Goal: Information Seeking & Learning: Learn about a topic

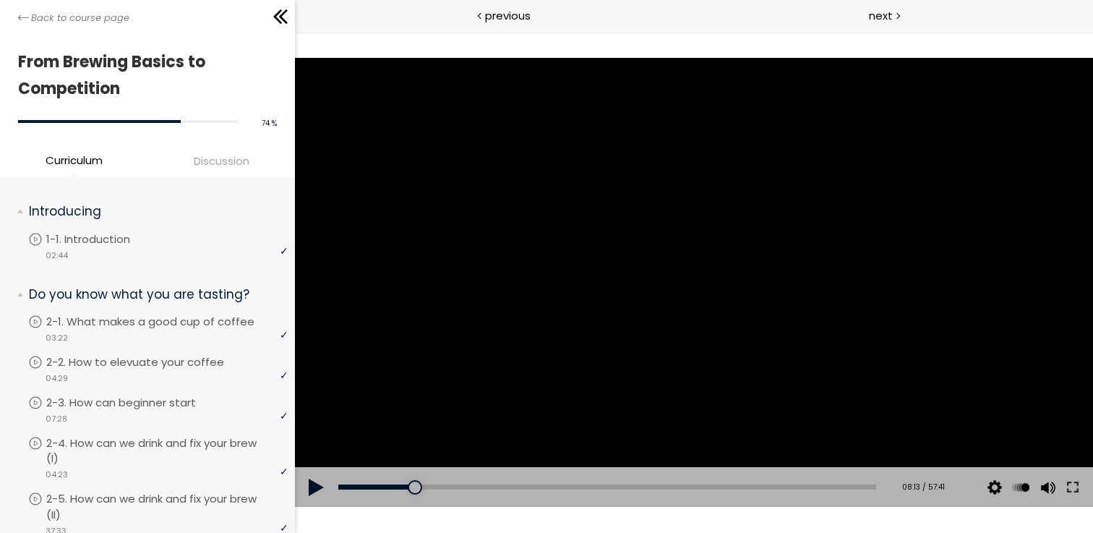
click at [629, 296] on div at bounding box center [694, 282] width 798 height 449
click at [636, 245] on div at bounding box center [694, 282] width 798 height 449
click at [680, 296] on div at bounding box center [694, 282] width 798 height 449
click at [678, 238] on div at bounding box center [694, 282] width 798 height 449
click at [678, 237] on div at bounding box center [694, 282] width 798 height 449
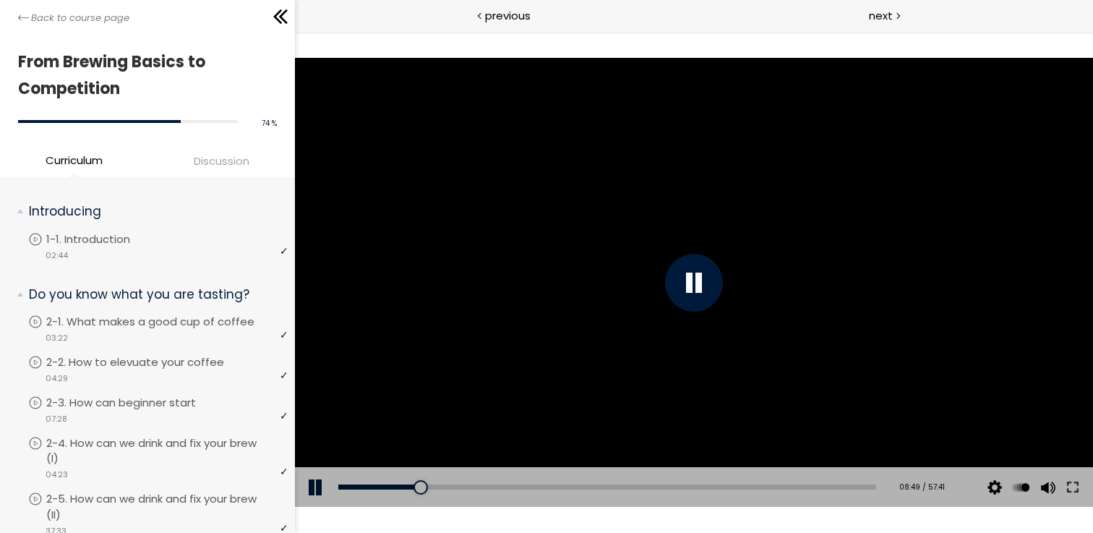
click at [686, 232] on div at bounding box center [694, 282] width 798 height 449
click at [702, 229] on div at bounding box center [694, 282] width 798 height 449
click at [702, 230] on div at bounding box center [694, 282] width 798 height 449
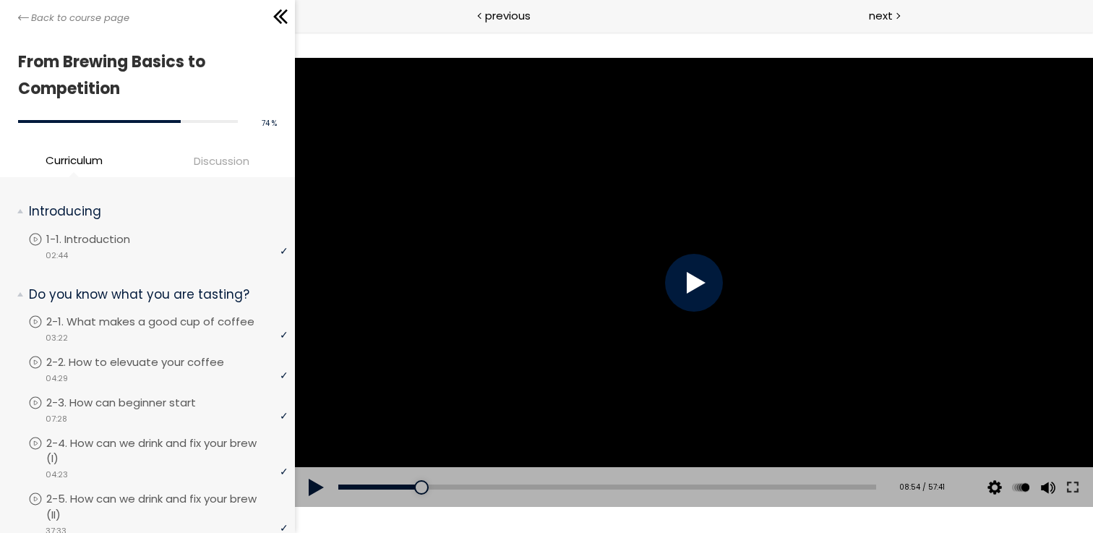
click at [702, 230] on div at bounding box center [694, 282] width 798 height 449
click at [732, 215] on div at bounding box center [694, 282] width 798 height 449
click at [663, 230] on div at bounding box center [694, 282] width 798 height 449
click at [647, 236] on div at bounding box center [694, 282] width 798 height 449
click at [547, 132] on div at bounding box center [694, 282] width 798 height 449
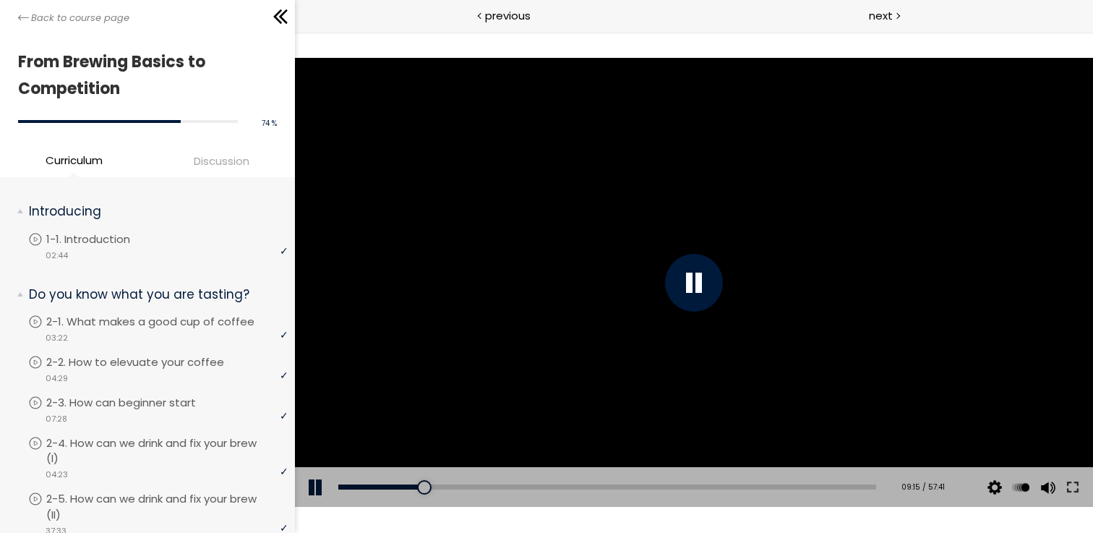
click at [488, 183] on div at bounding box center [694, 282] width 798 height 449
click at [540, 163] on div at bounding box center [694, 282] width 798 height 449
click at [621, 245] on div at bounding box center [694, 282] width 798 height 449
click at [644, 264] on div at bounding box center [694, 282] width 798 height 449
click at [675, 251] on div at bounding box center [694, 282] width 798 height 449
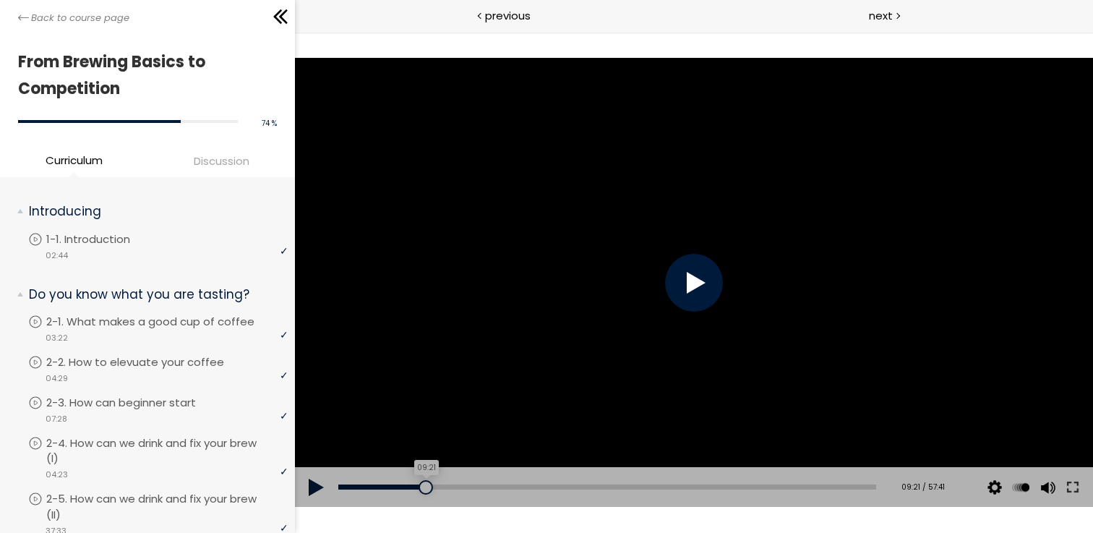
click at [419, 487] on div at bounding box center [425, 487] width 14 height 14
click at [587, 344] on div at bounding box center [694, 282] width 798 height 449
click at [650, 243] on div at bounding box center [694, 282] width 798 height 449
click at [650, 249] on div at bounding box center [694, 282] width 798 height 449
click at [684, 207] on div at bounding box center [694, 282] width 798 height 449
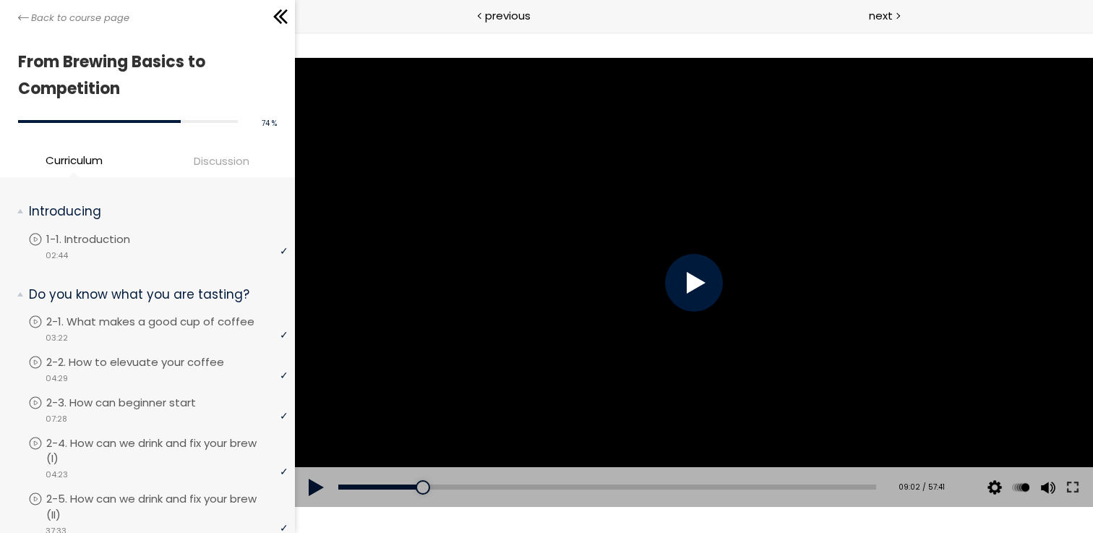
click at [684, 207] on div at bounding box center [694, 282] width 798 height 449
click at [684, 208] on div at bounding box center [694, 282] width 798 height 449
click at [570, 339] on div at bounding box center [694, 282] width 798 height 449
click at [637, 290] on div at bounding box center [694, 282] width 798 height 449
click at [682, 267] on div at bounding box center [694, 283] width 58 height 58
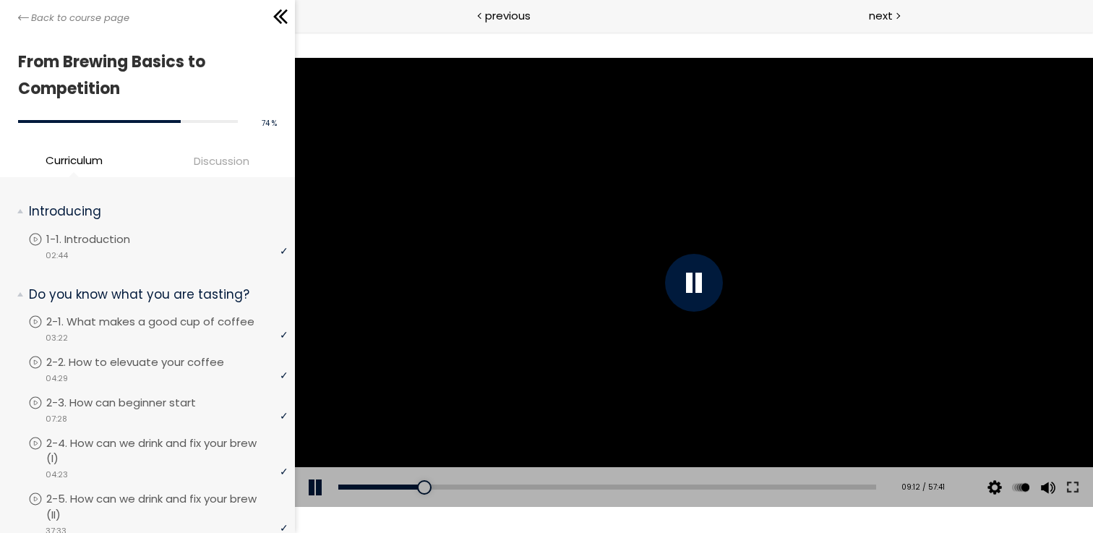
click at [683, 277] on div at bounding box center [694, 283] width 58 height 58
click at [705, 277] on div at bounding box center [694, 283] width 58 height 58
click at [710, 286] on div at bounding box center [694, 283] width 58 height 58
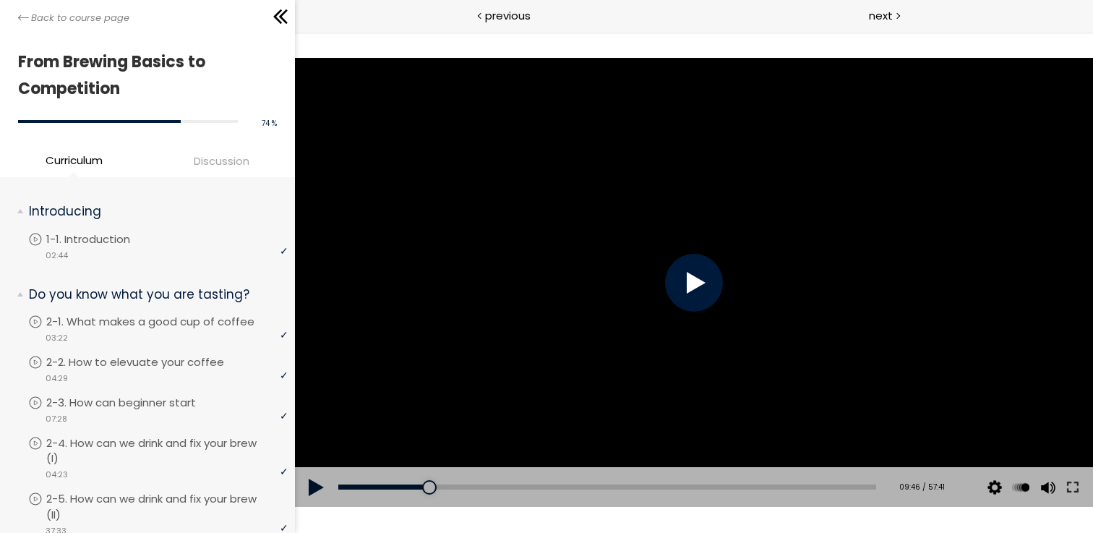
click at [710, 286] on div at bounding box center [694, 283] width 58 height 58
click at [708, 286] on div at bounding box center [694, 283] width 58 height 58
click at [702, 292] on div at bounding box center [694, 283] width 58 height 58
click at [702, 288] on div at bounding box center [694, 283] width 58 height 58
click at [693, 289] on div at bounding box center [694, 282] width 798 height 449
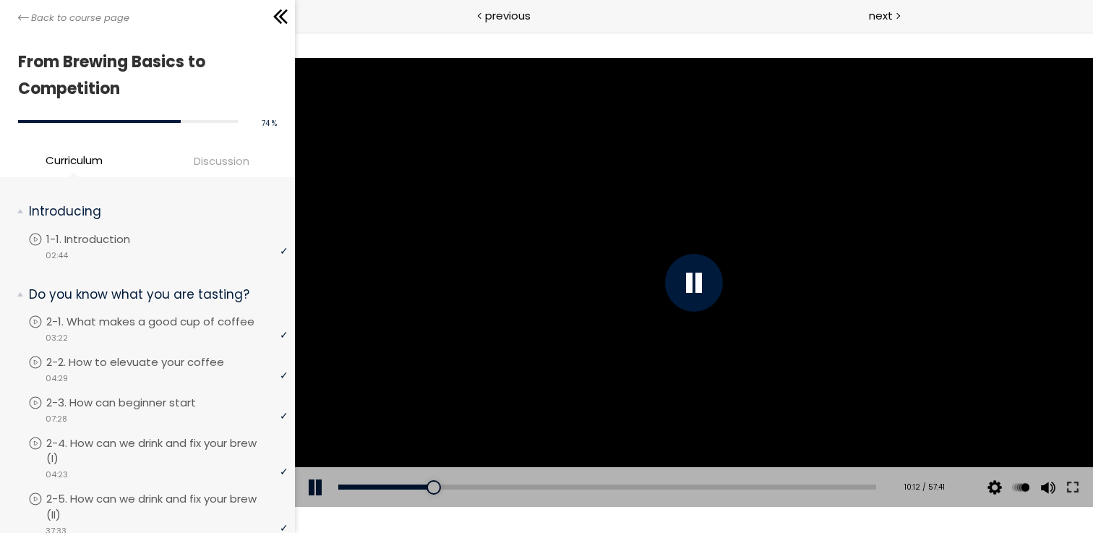
click at [694, 280] on div at bounding box center [694, 283] width 58 height 58
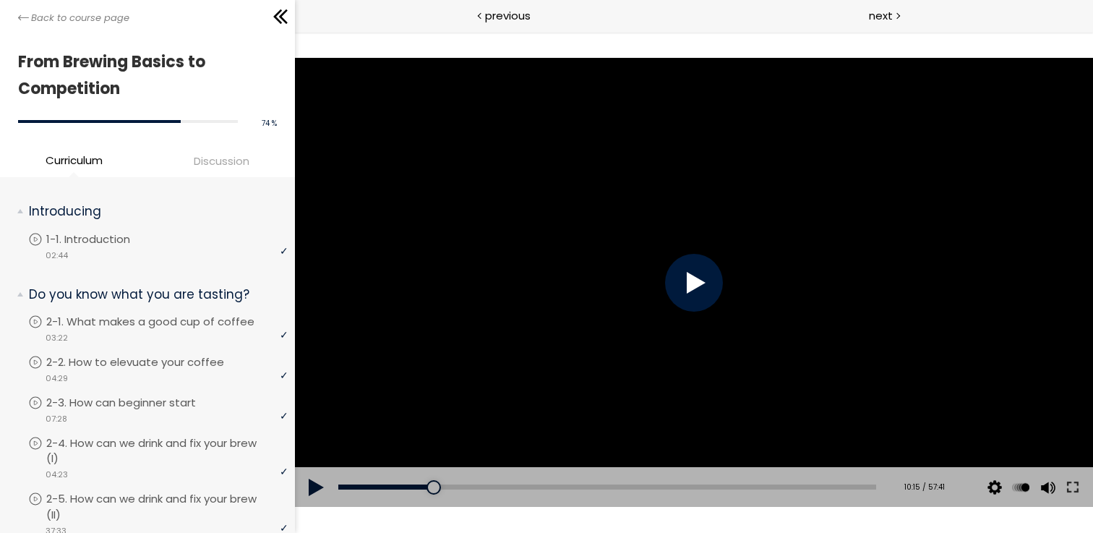
click at [694, 280] on div at bounding box center [694, 283] width 58 height 58
click at [595, 194] on div at bounding box center [694, 282] width 798 height 449
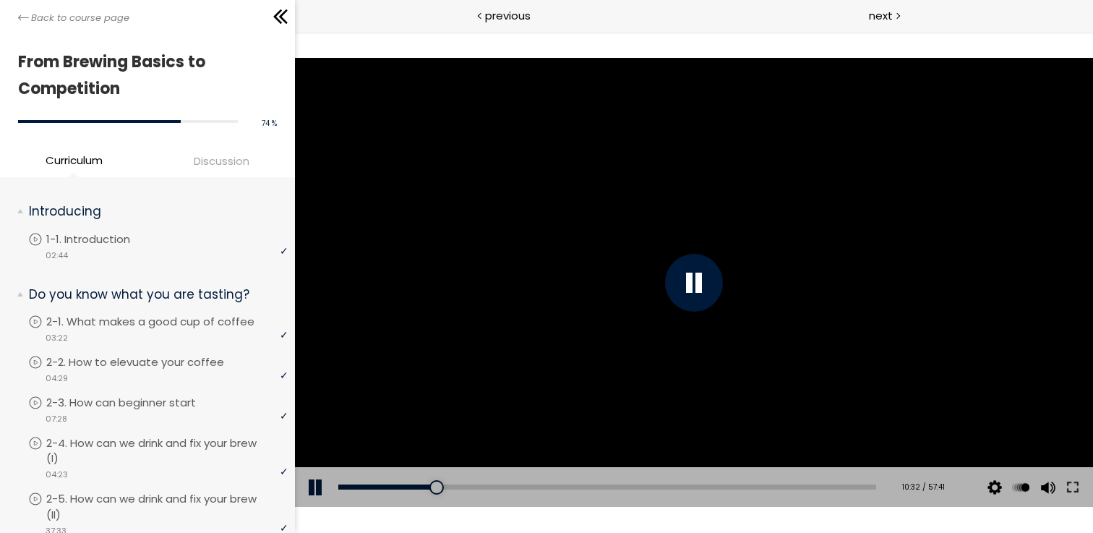
click at [762, 241] on div at bounding box center [694, 282] width 798 height 449
click at [667, 217] on div at bounding box center [694, 282] width 798 height 449
click at [638, 234] on div at bounding box center [694, 282] width 798 height 449
click at [566, 262] on div at bounding box center [694, 282] width 798 height 449
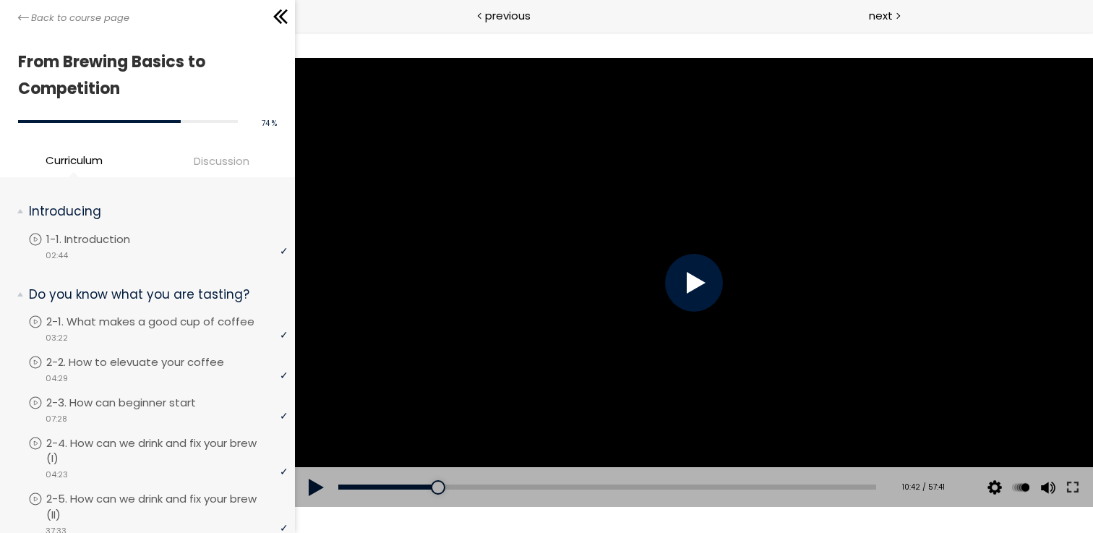
click at [617, 263] on div at bounding box center [694, 282] width 798 height 449
click at [608, 280] on div at bounding box center [694, 282] width 798 height 449
click at [607, 281] on div at bounding box center [694, 282] width 798 height 449
click at [661, 255] on div at bounding box center [694, 282] width 798 height 449
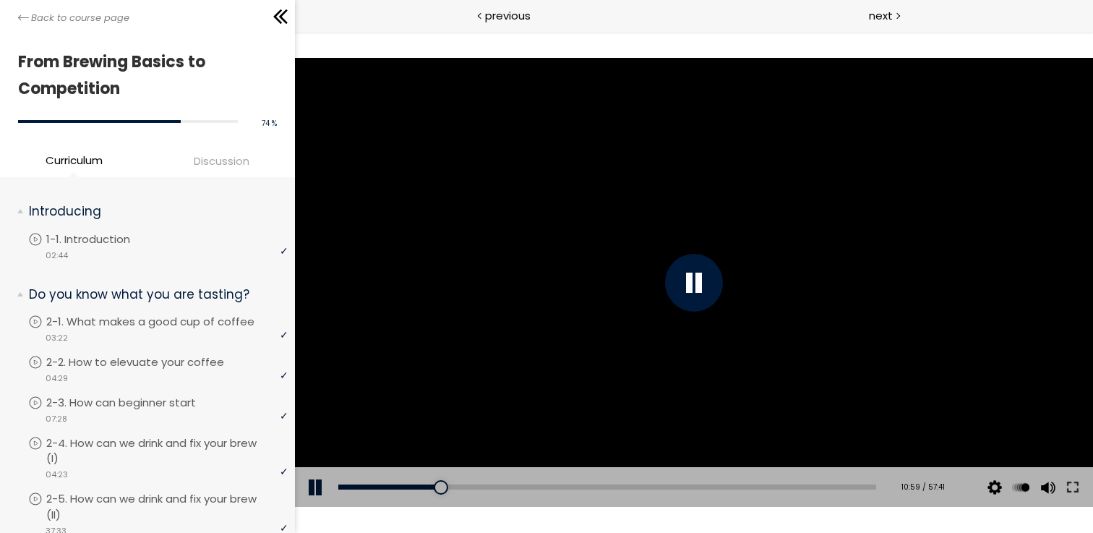
click at [653, 239] on div at bounding box center [694, 282] width 798 height 449
click at [642, 257] on div at bounding box center [694, 282] width 798 height 449
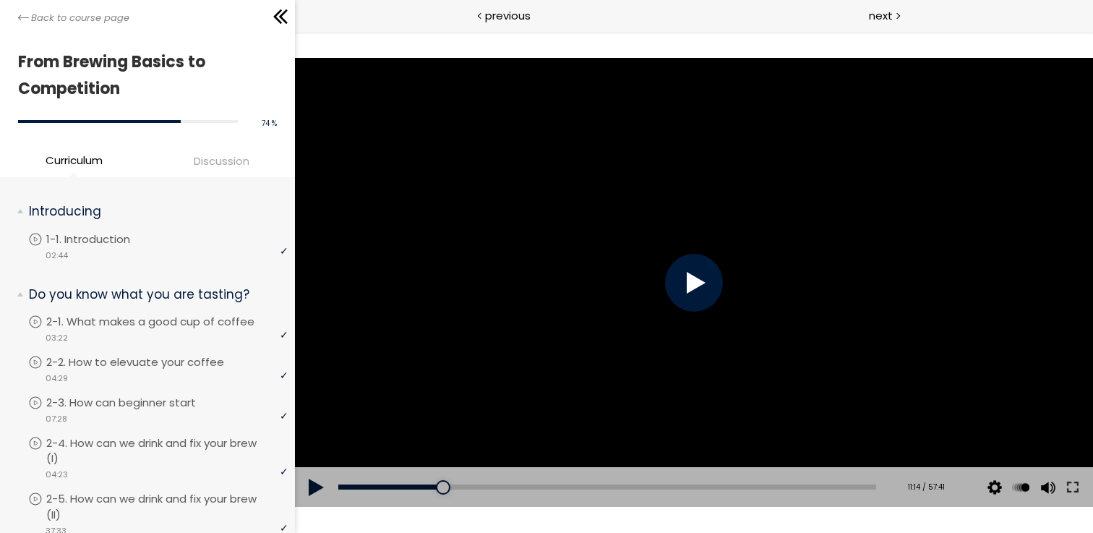
click at [642, 257] on div at bounding box center [694, 282] width 798 height 449
click at [651, 248] on div at bounding box center [694, 282] width 798 height 449
click at [688, 224] on div at bounding box center [694, 282] width 798 height 449
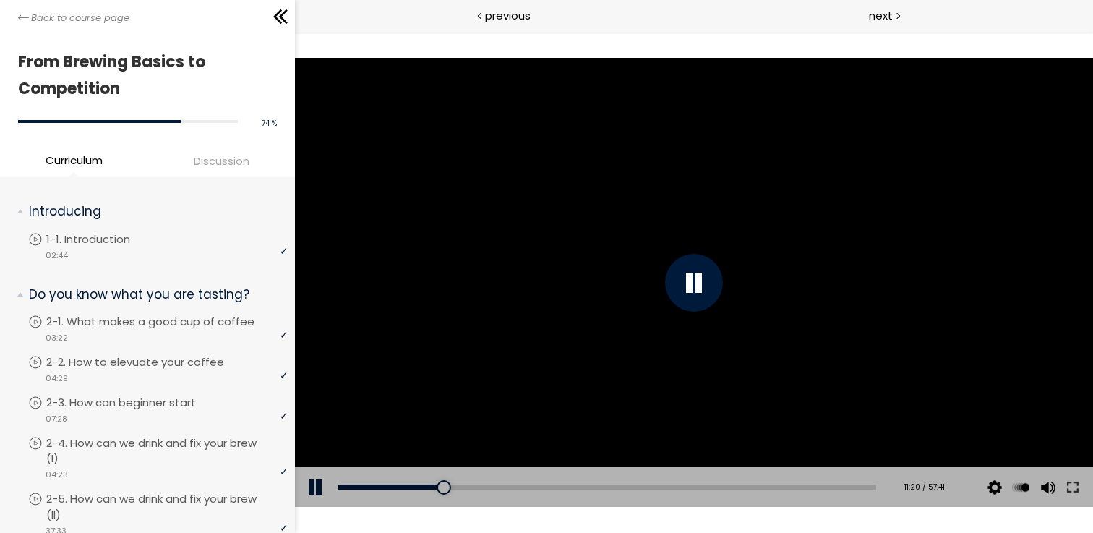
click at [672, 238] on div at bounding box center [694, 282] width 798 height 449
click at [639, 274] on div at bounding box center [694, 282] width 798 height 449
click at [632, 277] on div at bounding box center [694, 282] width 798 height 449
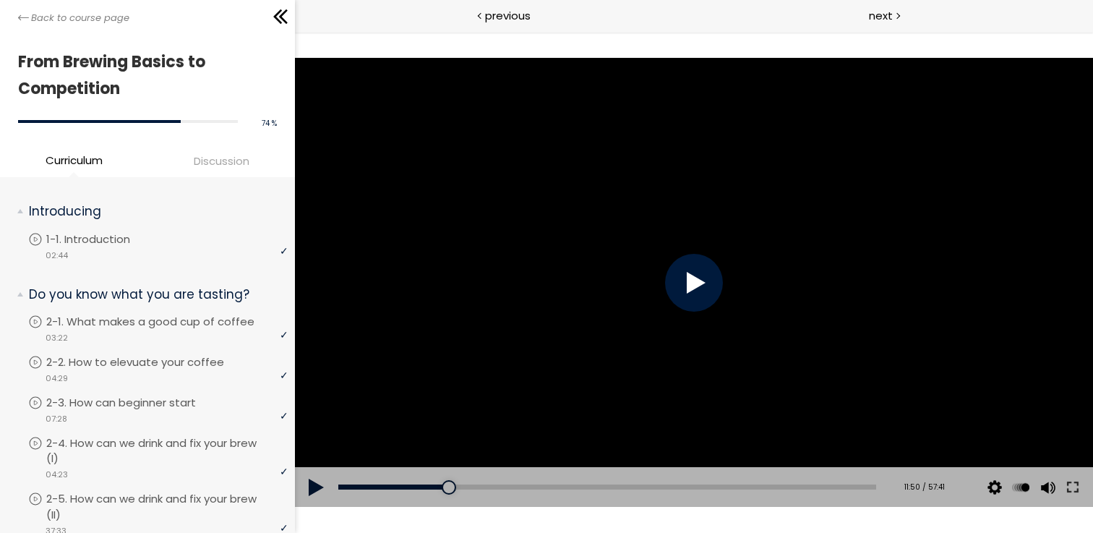
click at [584, 251] on div at bounding box center [694, 282] width 798 height 449
click at [612, 263] on div at bounding box center [694, 282] width 798 height 449
click at [536, 226] on div at bounding box center [694, 282] width 798 height 449
click at [546, 230] on div at bounding box center [694, 282] width 798 height 449
click at [551, 228] on div at bounding box center [694, 282] width 798 height 449
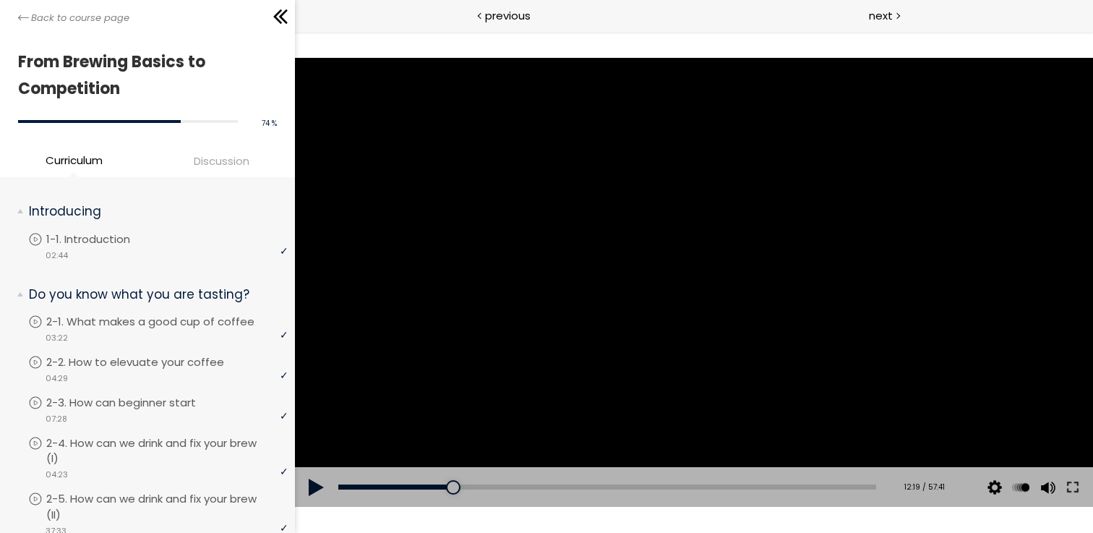
click at [590, 211] on div at bounding box center [694, 282] width 798 height 449
click at [604, 251] on div at bounding box center [694, 282] width 798 height 449
click at [611, 262] on div at bounding box center [694, 282] width 798 height 449
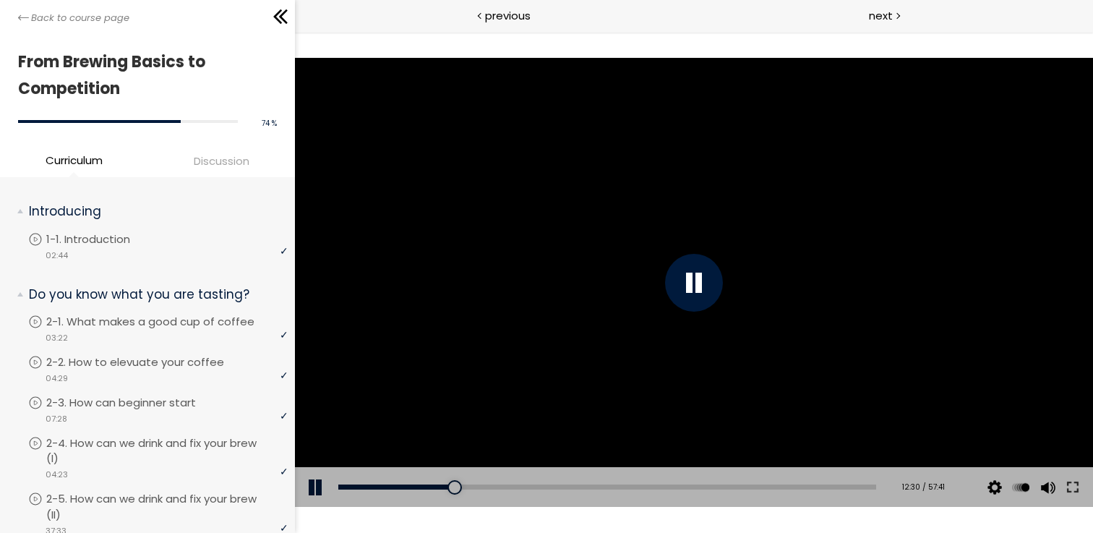
click at [611, 263] on div at bounding box center [694, 282] width 798 height 449
click at [611, 264] on div at bounding box center [694, 282] width 798 height 449
click at [650, 270] on div at bounding box center [694, 282] width 798 height 449
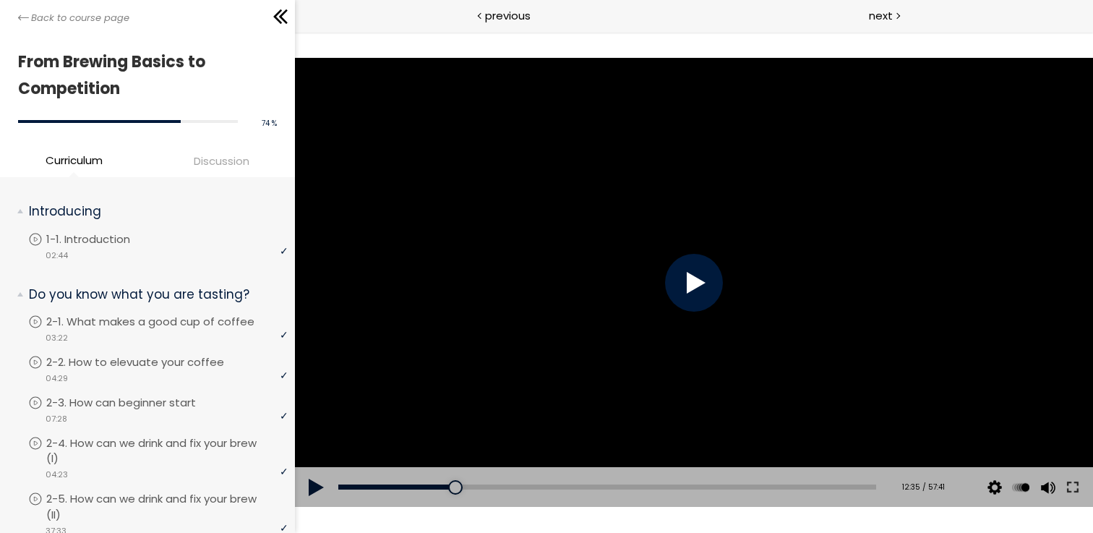
click at [650, 270] on div at bounding box center [694, 282] width 798 height 449
click at [618, 282] on div at bounding box center [694, 282] width 798 height 449
click at [629, 280] on div at bounding box center [694, 282] width 798 height 449
click at [630, 256] on div at bounding box center [694, 282] width 798 height 449
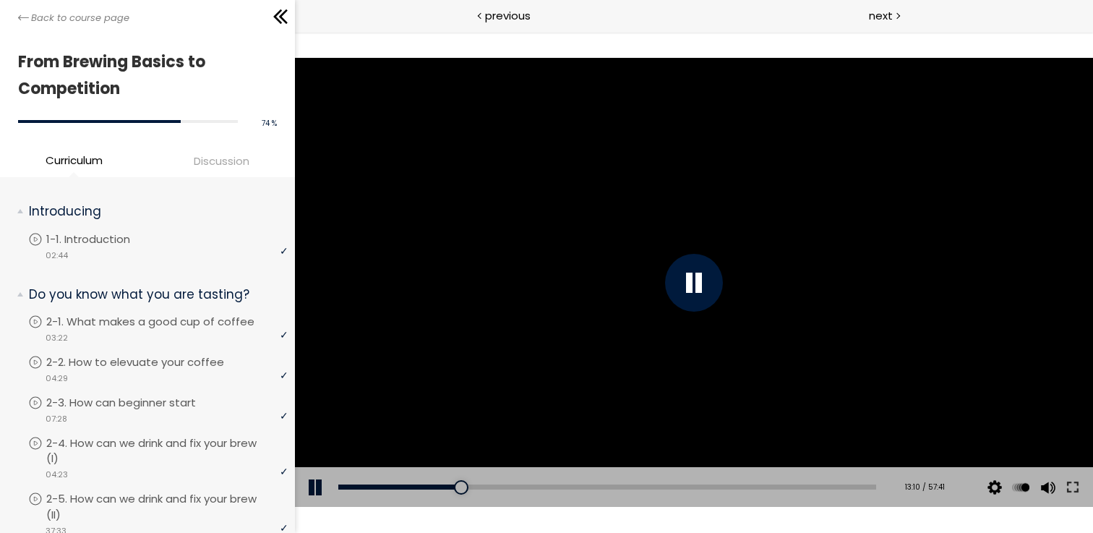
click at [569, 254] on div at bounding box center [694, 282] width 798 height 449
click at [570, 258] on div at bounding box center [694, 282] width 798 height 449
click at [576, 257] on div at bounding box center [694, 282] width 798 height 449
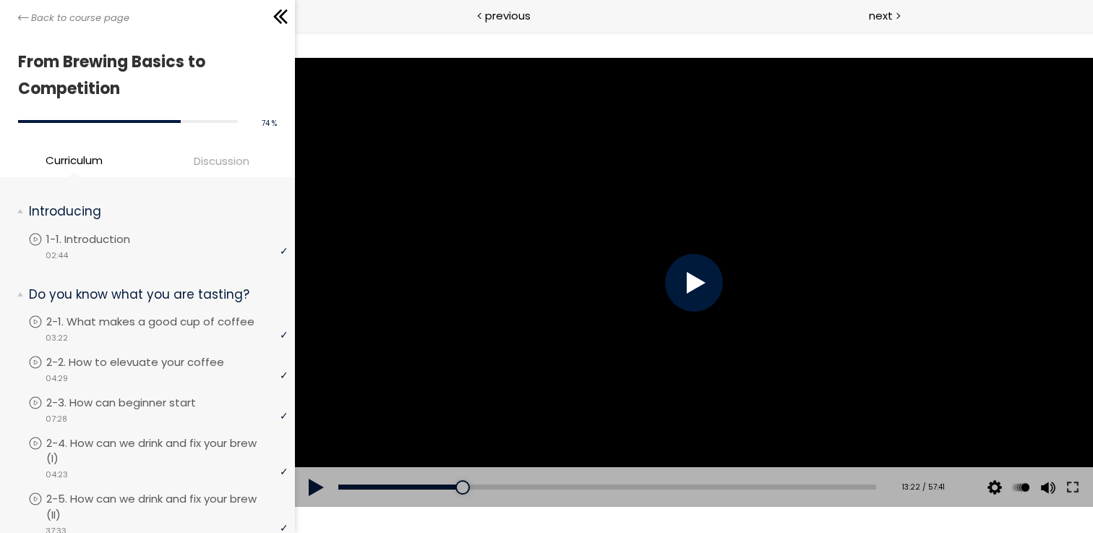
click at [575, 257] on div at bounding box center [694, 282] width 798 height 449
click at [575, 256] on div at bounding box center [694, 282] width 798 height 449
click at [575, 254] on div at bounding box center [694, 282] width 798 height 449
click at [576, 259] on div at bounding box center [694, 282] width 798 height 449
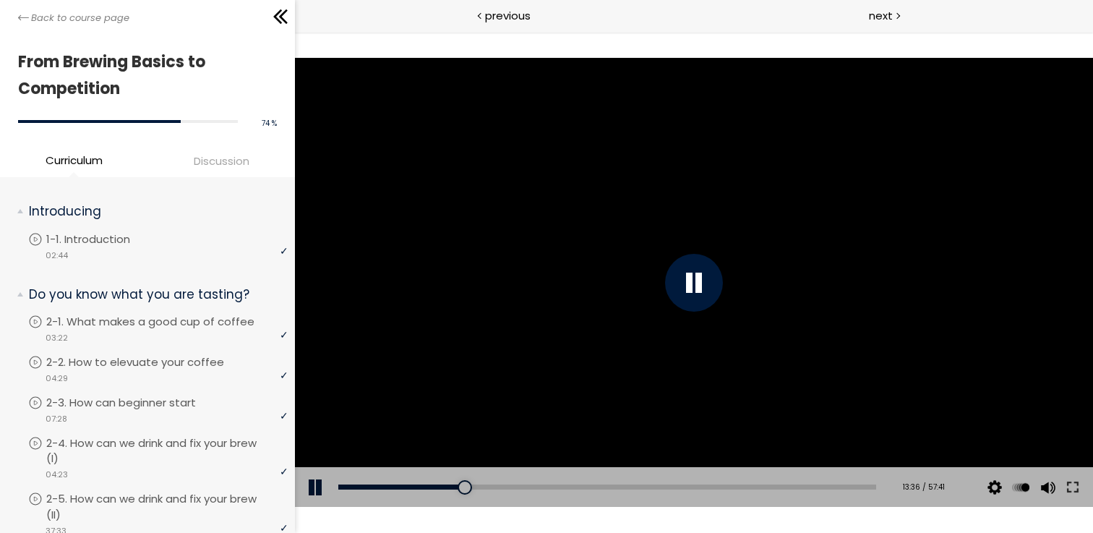
click at [576, 257] on div at bounding box center [694, 282] width 798 height 449
click at [571, 266] on div at bounding box center [694, 282] width 798 height 449
click at [568, 251] on div at bounding box center [694, 282] width 798 height 449
click at [522, 267] on div at bounding box center [694, 282] width 798 height 449
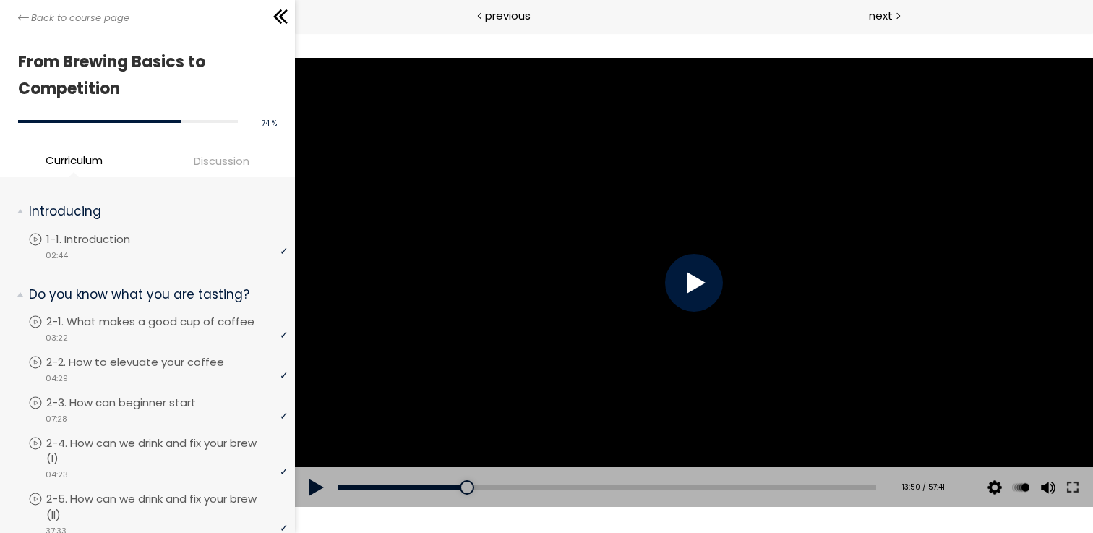
click at [582, 311] on div at bounding box center [694, 282] width 798 height 449
click at [596, 282] on div at bounding box center [694, 282] width 798 height 449
click at [595, 283] on div at bounding box center [694, 282] width 798 height 449
click at [640, 283] on div at bounding box center [694, 282] width 798 height 449
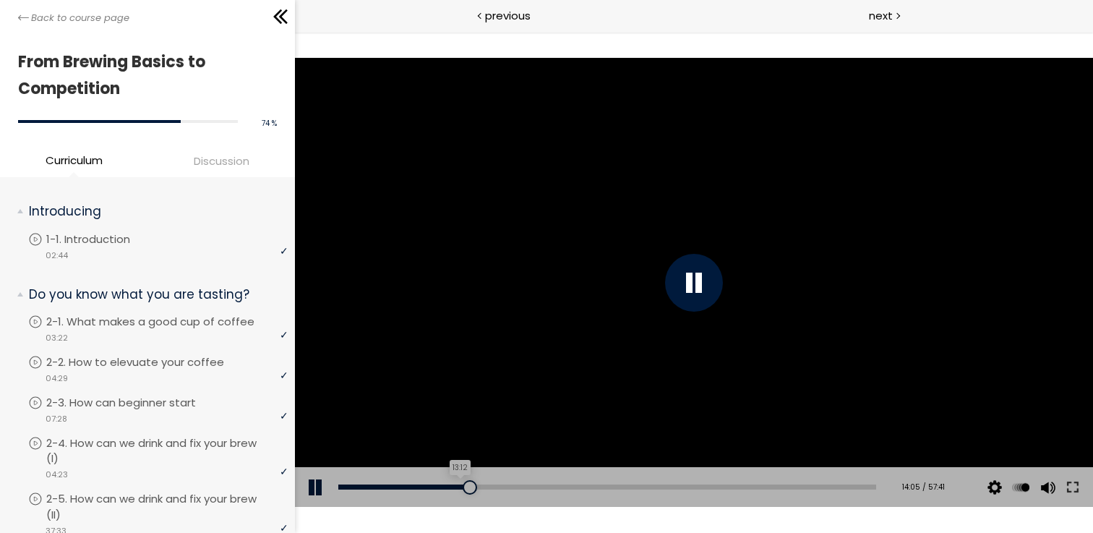
click at [458, 485] on div "13:12" at bounding box center [607, 486] width 538 height 5
click at [462, 486] on div at bounding box center [464, 487] width 14 height 14
click at [504, 294] on div at bounding box center [694, 282] width 798 height 449
click at [524, 264] on div at bounding box center [694, 282] width 798 height 449
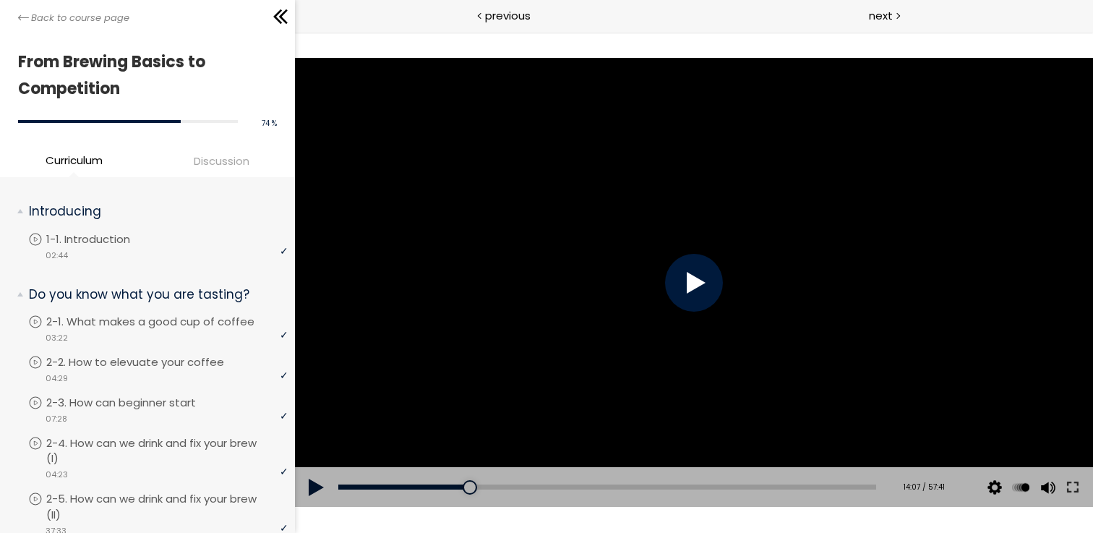
click at [524, 264] on div at bounding box center [694, 282] width 798 height 449
click at [573, 260] on div at bounding box center [694, 282] width 798 height 449
click at [572, 261] on div at bounding box center [694, 282] width 798 height 449
click at [486, 408] on div at bounding box center [694, 282] width 798 height 449
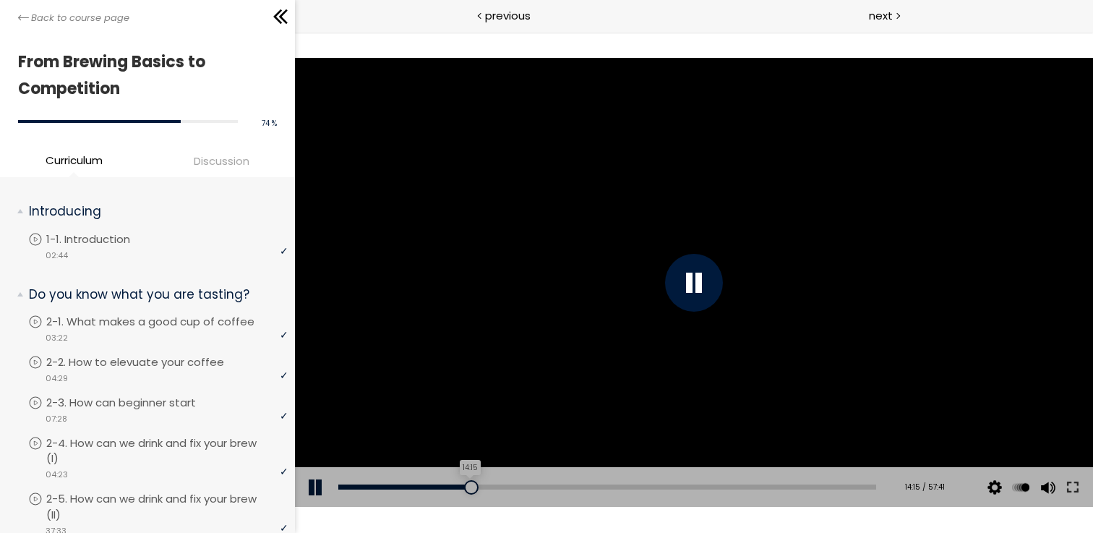
click at [464, 487] on div at bounding box center [471, 487] width 14 height 14
click at [469, 485] on div at bounding box center [464, 487] width 14 height 14
click at [467, 483] on div at bounding box center [469, 487] width 14 height 14
click at [466, 484] on div at bounding box center [469, 487] width 14 height 14
click at [530, 244] on div at bounding box center [694, 282] width 798 height 449
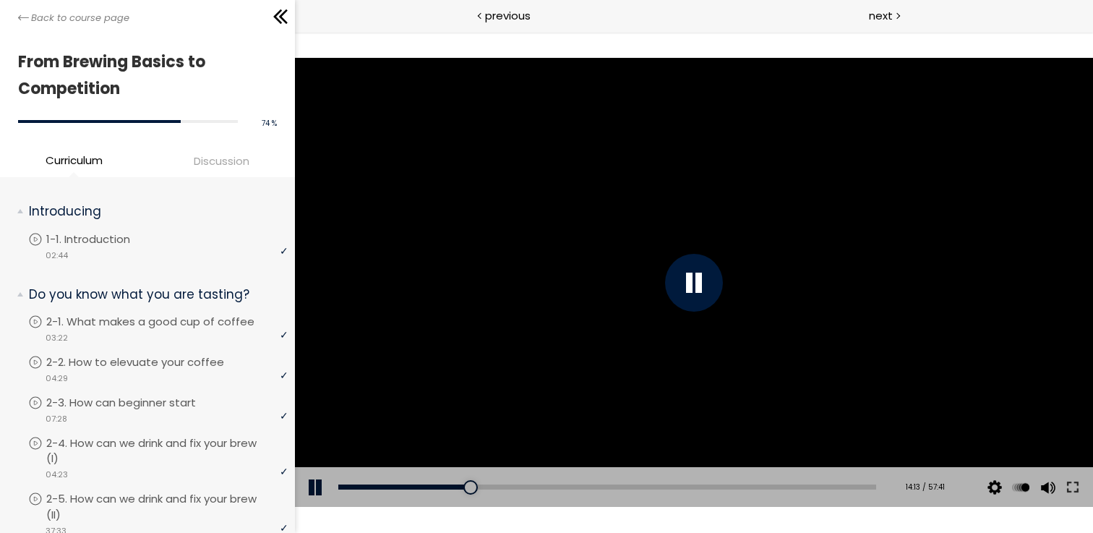
click at [494, 242] on div at bounding box center [694, 282] width 798 height 449
click at [496, 242] on div at bounding box center [694, 282] width 798 height 449
click at [578, 248] on div at bounding box center [694, 282] width 798 height 449
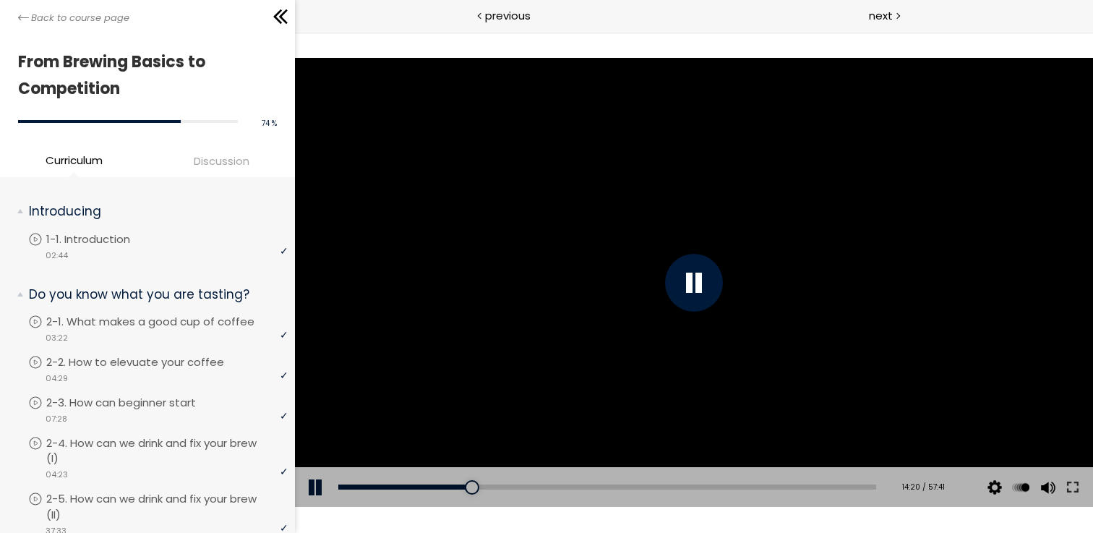
click at [571, 245] on div at bounding box center [694, 282] width 798 height 449
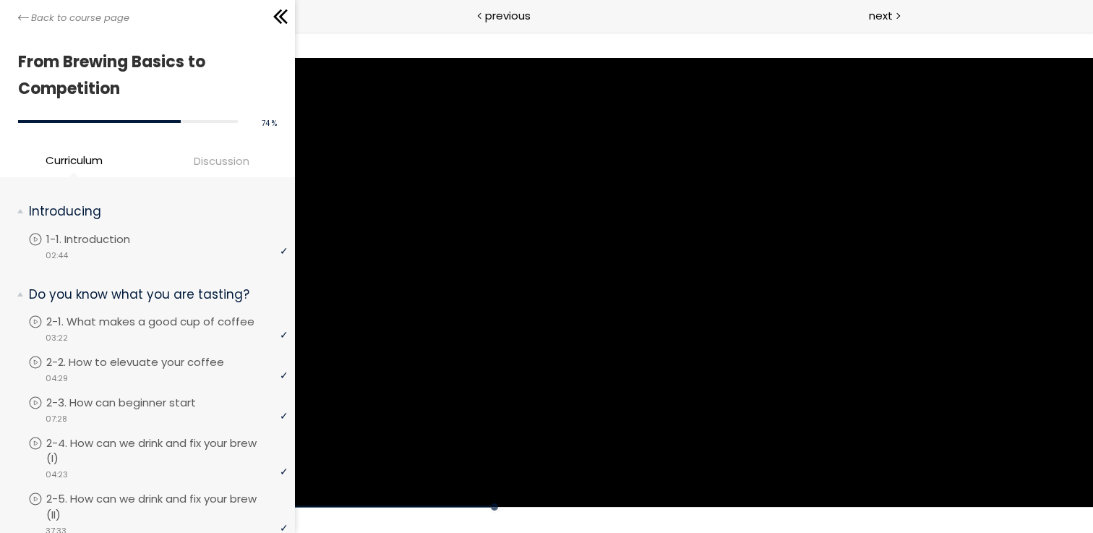
click at [571, 245] on div at bounding box center [694, 282] width 798 height 449
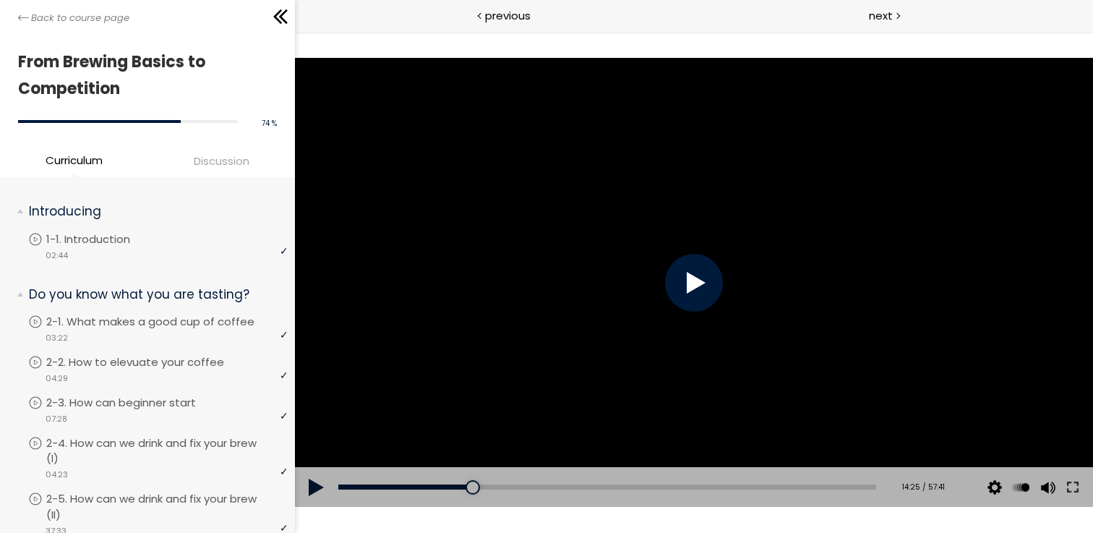
click at [571, 245] on div at bounding box center [694, 282] width 798 height 449
click at [572, 245] on div at bounding box center [694, 282] width 798 height 449
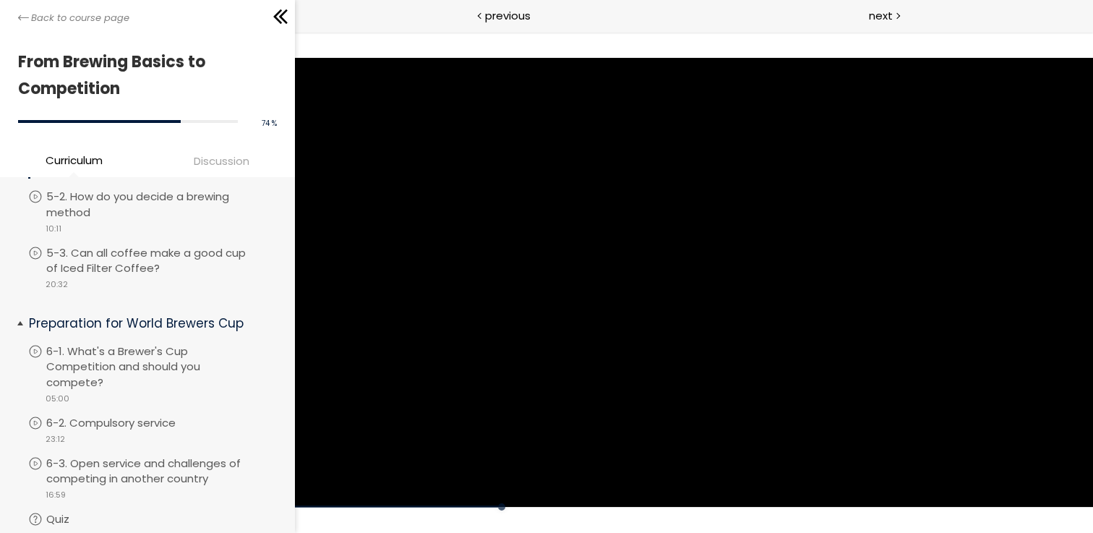
scroll to position [1456, 0]
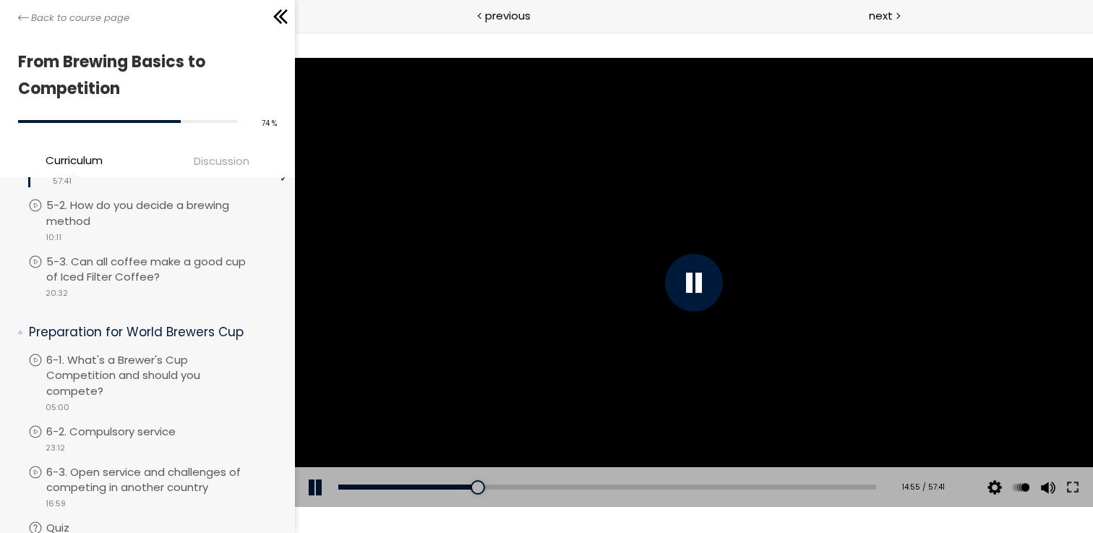
click at [698, 213] on div at bounding box center [694, 282] width 798 height 449
click at [592, 264] on div at bounding box center [694, 282] width 798 height 449
click at [534, 248] on div at bounding box center [694, 282] width 798 height 449
click at [473, 486] on div at bounding box center [479, 487] width 14 height 14
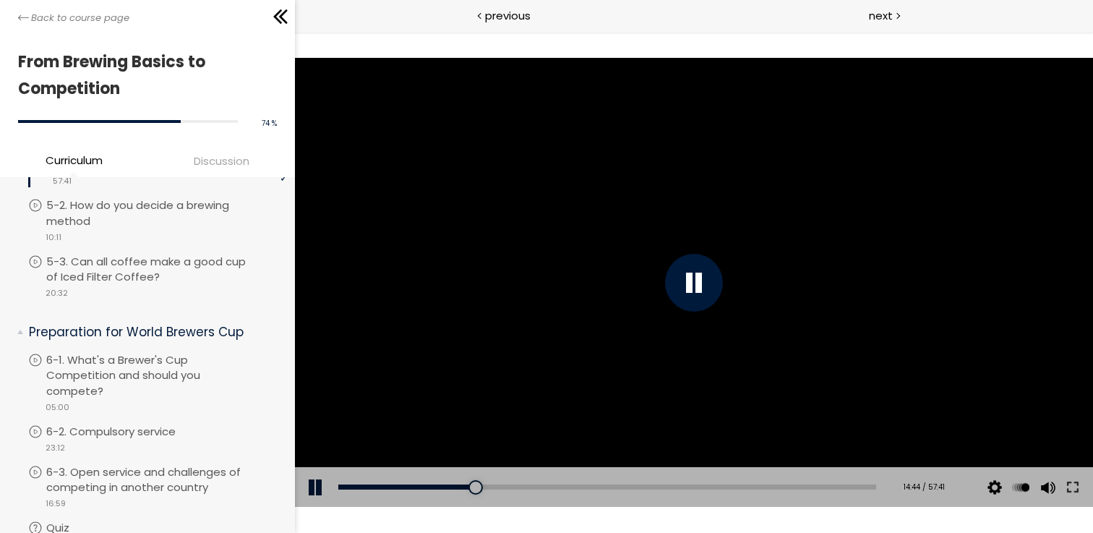
click at [639, 264] on div at bounding box center [694, 282] width 798 height 449
click at [770, 176] on div at bounding box center [694, 282] width 798 height 449
click at [785, 257] on div at bounding box center [694, 282] width 798 height 449
click at [768, 256] on div at bounding box center [694, 282] width 798 height 449
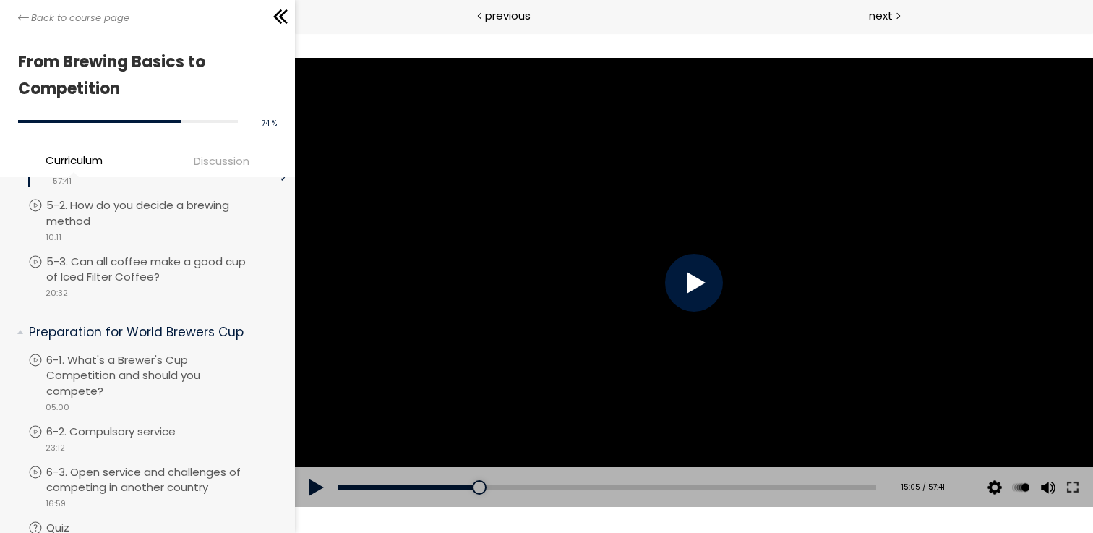
click at [768, 256] on div at bounding box center [694, 282] width 798 height 449
click at [579, 267] on div at bounding box center [694, 282] width 798 height 449
click at [609, 250] on div at bounding box center [694, 282] width 798 height 449
click at [608, 249] on div at bounding box center [694, 282] width 798 height 449
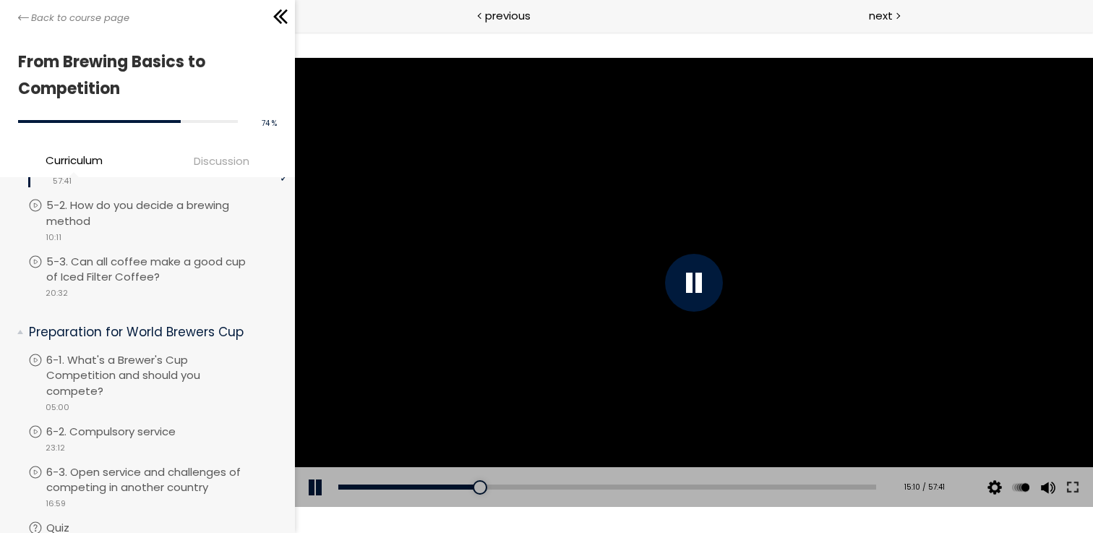
click at [547, 365] on div at bounding box center [694, 282] width 798 height 449
click at [660, 216] on div at bounding box center [694, 282] width 798 height 449
click at [598, 254] on div at bounding box center [694, 282] width 798 height 449
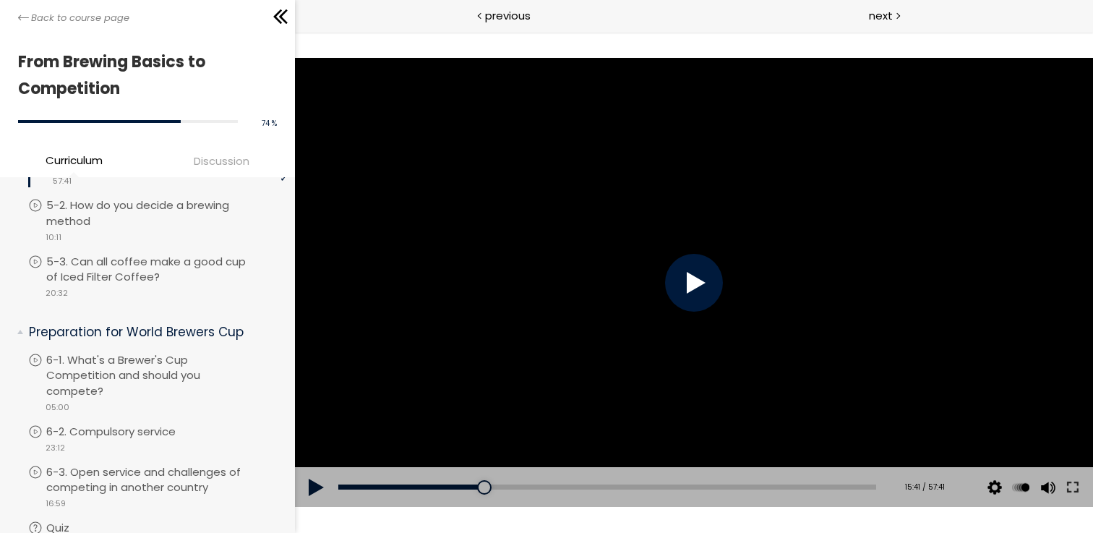
click at [598, 254] on div at bounding box center [694, 282] width 798 height 449
click at [596, 259] on div at bounding box center [694, 282] width 798 height 449
click at [600, 262] on div at bounding box center [694, 282] width 798 height 449
click at [600, 263] on div at bounding box center [694, 282] width 798 height 449
click at [568, 257] on div at bounding box center [694, 282] width 798 height 449
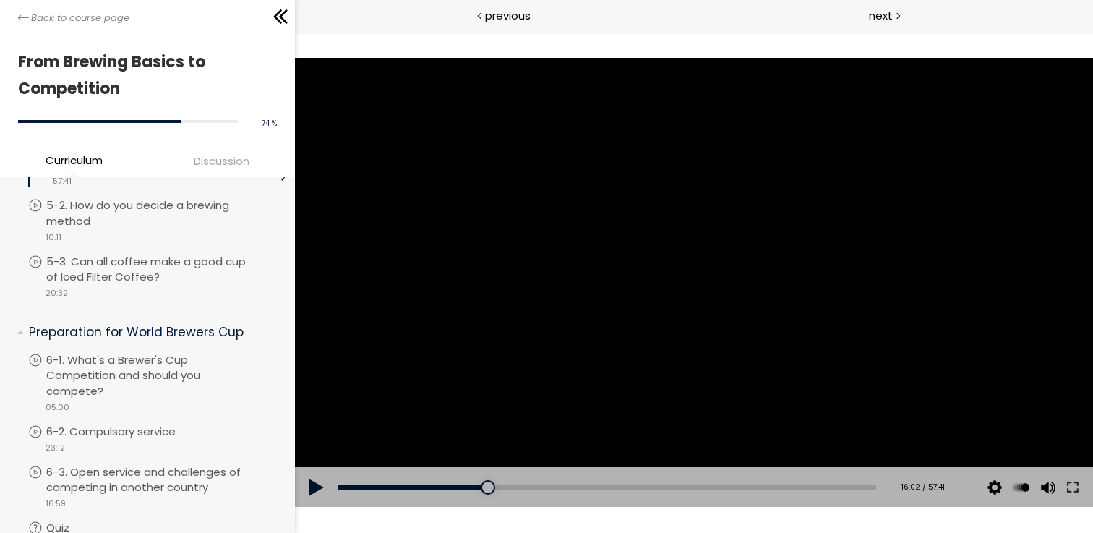
click at [507, 120] on div at bounding box center [694, 282] width 798 height 449
click at [537, 143] on div at bounding box center [694, 282] width 798 height 449
click at [532, 172] on div at bounding box center [694, 282] width 798 height 449
click at [483, 486] on div at bounding box center [490, 487] width 14 height 14
click at [483, 486] on div at bounding box center [482, 487] width 14 height 14
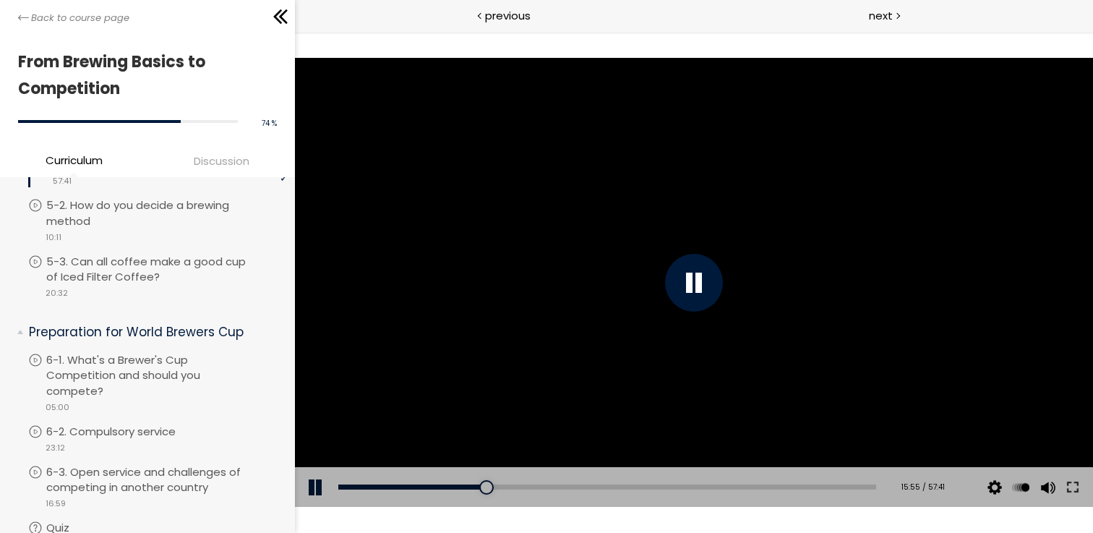
click at [665, 243] on div at bounding box center [694, 282] width 798 height 449
click at [675, 194] on div at bounding box center [694, 282] width 798 height 449
click at [710, 204] on div at bounding box center [694, 282] width 798 height 449
click at [681, 196] on div at bounding box center [694, 282] width 798 height 449
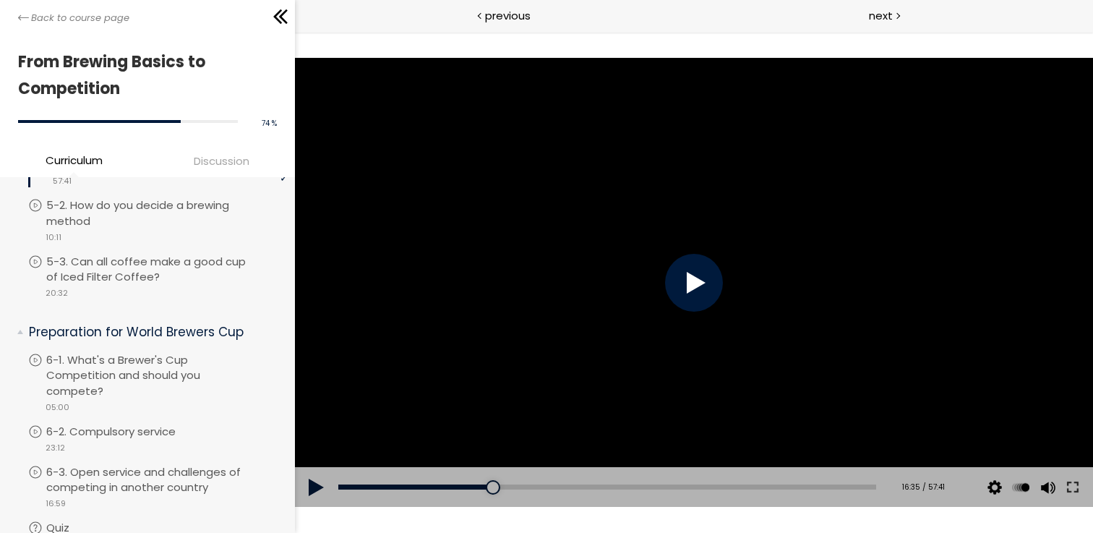
drag, startPoint x: 681, startPoint y: 196, endPoint x: 693, endPoint y: 199, distance: 12.1
click at [683, 197] on div at bounding box center [694, 282] width 798 height 449
click at [643, 201] on div at bounding box center [694, 282] width 798 height 449
click at [642, 199] on div at bounding box center [694, 282] width 798 height 449
click at [593, 268] on div at bounding box center [694, 282] width 798 height 449
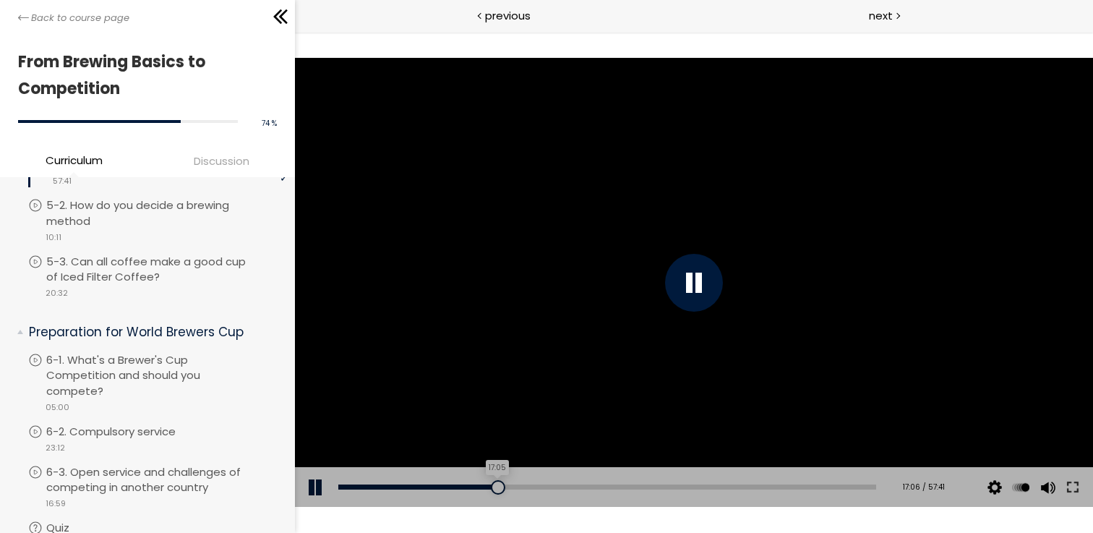
click at [491, 486] on div at bounding box center [498, 487] width 14 height 14
click at [491, 483] on div at bounding box center [493, 487] width 14 height 14
click at [492, 483] on div at bounding box center [495, 487] width 14 height 14
click at [493, 483] on div at bounding box center [495, 487] width 14 height 14
click at [634, 274] on div at bounding box center [694, 282] width 798 height 449
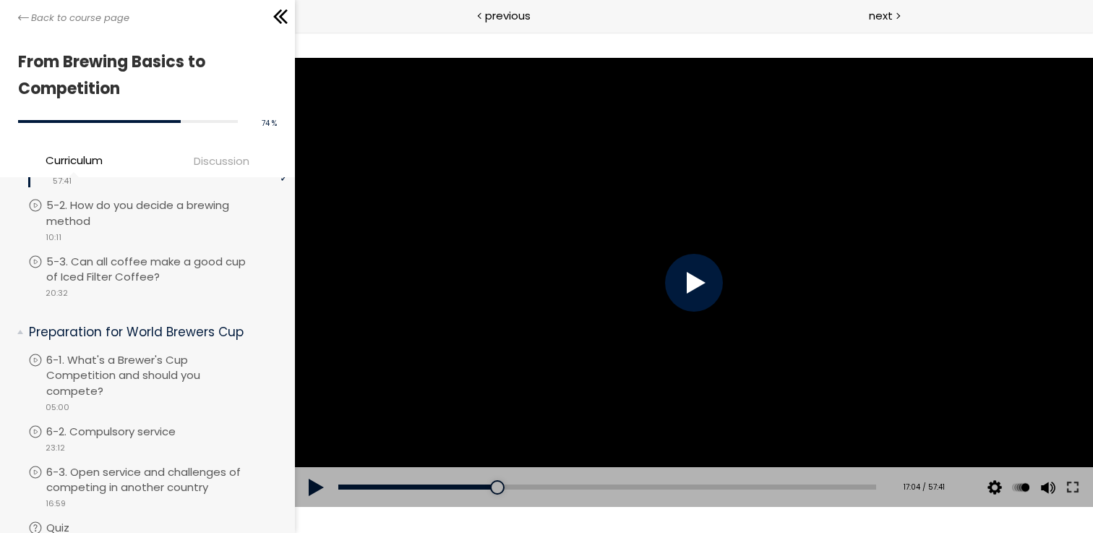
click at [634, 274] on div at bounding box center [694, 282] width 798 height 449
click at [676, 264] on div at bounding box center [694, 283] width 58 height 58
click at [529, 167] on div at bounding box center [694, 282] width 798 height 449
click at [494, 484] on div at bounding box center [498, 487] width 14 height 14
click at [553, 389] on div at bounding box center [694, 282] width 798 height 449
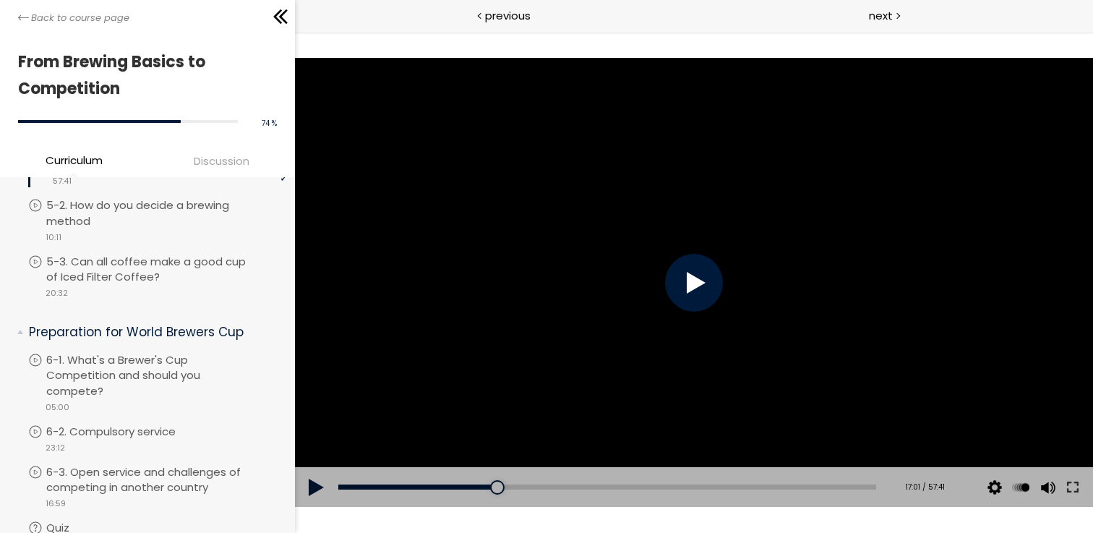
click at [553, 389] on div at bounding box center [694, 282] width 798 height 449
click at [693, 278] on div at bounding box center [694, 283] width 58 height 58
click at [693, 278] on div at bounding box center [694, 282] width 798 height 449
click at [693, 278] on div at bounding box center [694, 283] width 58 height 58
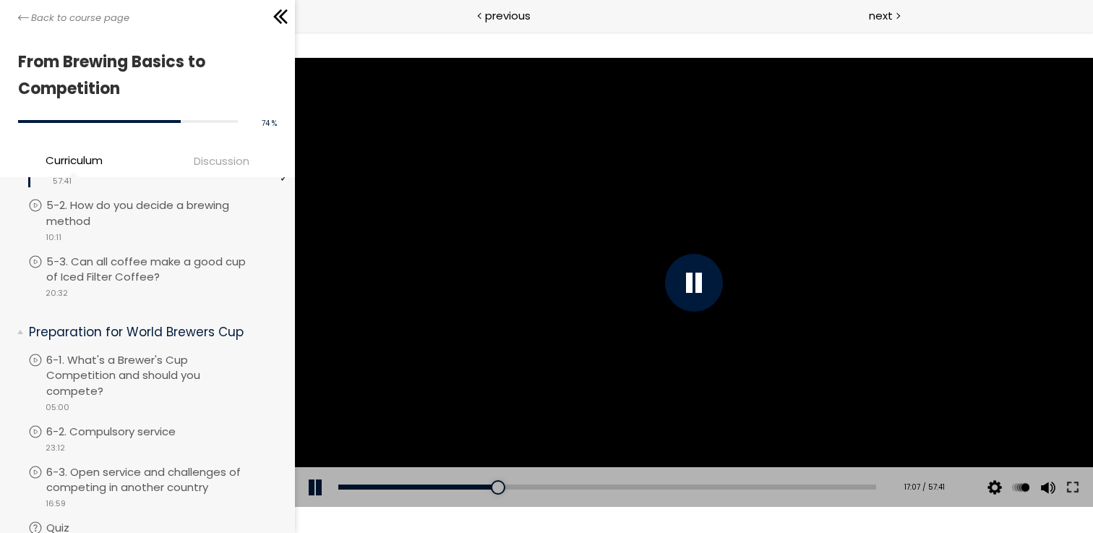
click at [693, 278] on div at bounding box center [694, 283] width 58 height 58
click at [693, 278] on div at bounding box center [694, 282] width 798 height 449
click at [693, 278] on div at bounding box center [694, 283] width 58 height 58
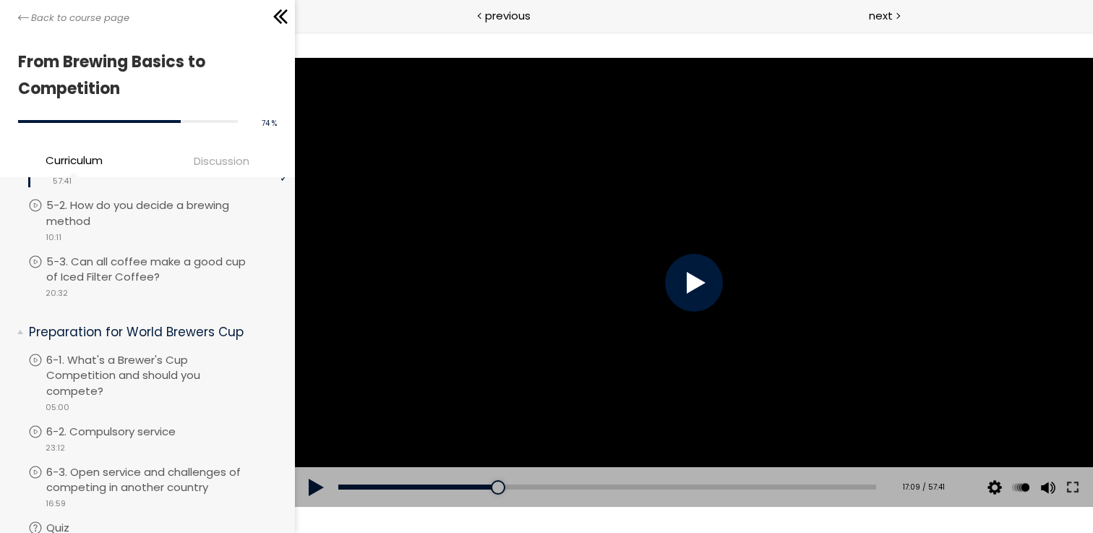
click at [693, 278] on div at bounding box center [694, 283] width 58 height 58
click at [491, 488] on div at bounding box center [494, 487] width 14 height 14
click at [495, 488] on div at bounding box center [495, 487] width 14 height 14
click at [492, 487] on div at bounding box center [498, 487] width 14 height 14
click at [494, 487] on div at bounding box center [495, 487] width 14 height 14
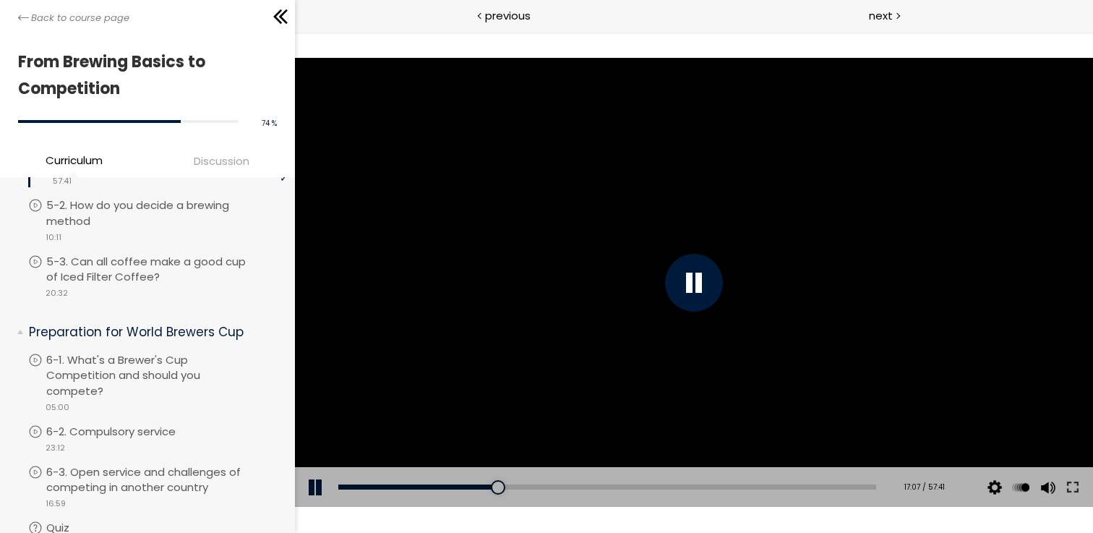
click at [669, 300] on div at bounding box center [694, 282] width 798 height 449
click at [676, 286] on div at bounding box center [694, 283] width 58 height 58
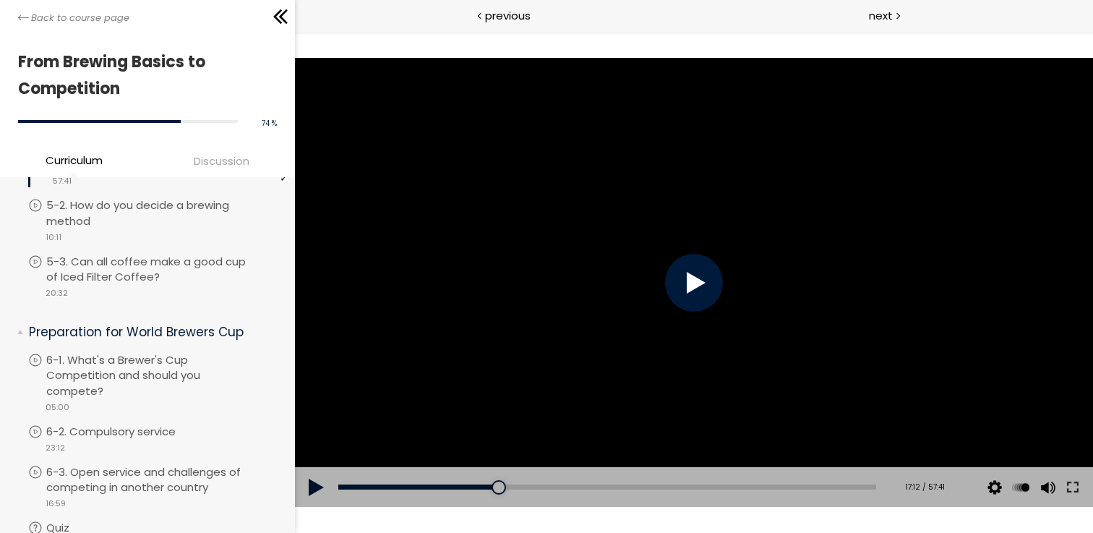
click at [676, 286] on div at bounding box center [694, 283] width 58 height 58
click at [674, 287] on div at bounding box center [694, 283] width 58 height 58
click at [675, 285] on div at bounding box center [694, 283] width 58 height 58
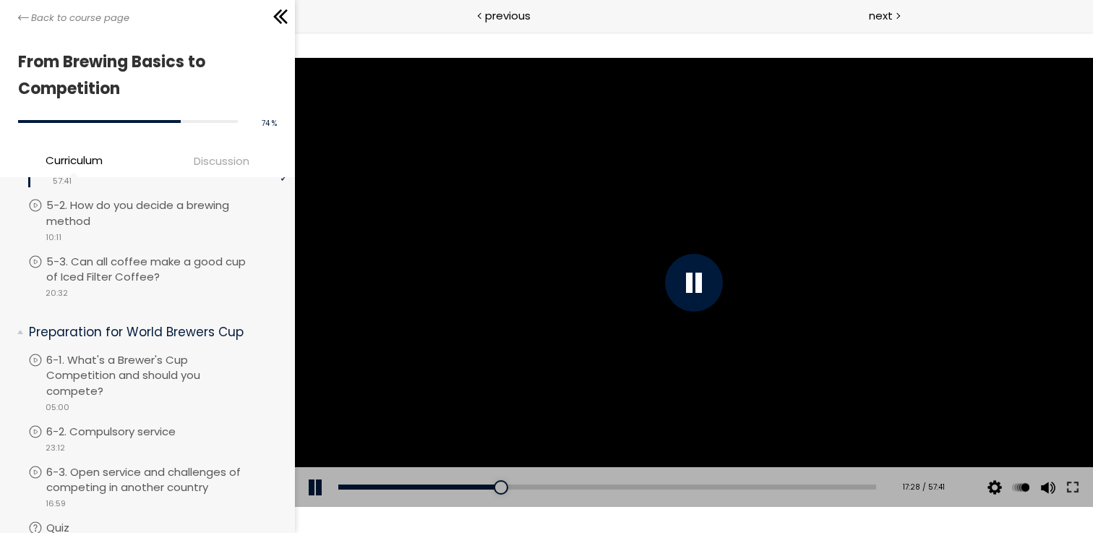
click at [675, 283] on div at bounding box center [694, 283] width 58 height 58
click at [676, 305] on div at bounding box center [694, 282] width 798 height 449
click at [673, 268] on div at bounding box center [694, 283] width 58 height 58
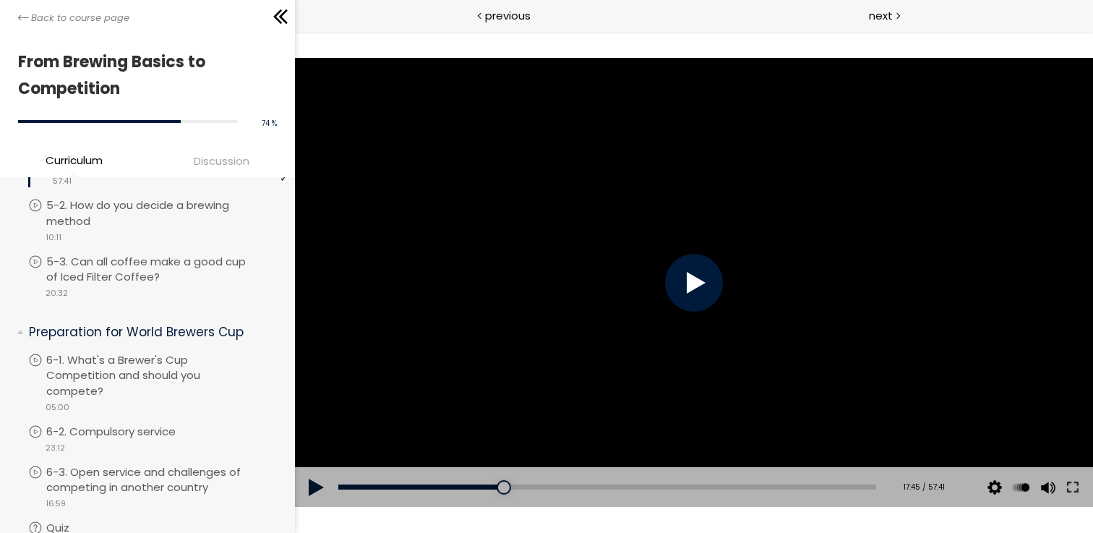
click at [673, 268] on div at bounding box center [694, 283] width 58 height 58
click at [674, 269] on div at bounding box center [694, 283] width 58 height 58
click at [669, 270] on div at bounding box center [694, 283] width 58 height 58
click at [669, 271] on div at bounding box center [694, 283] width 58 height 58
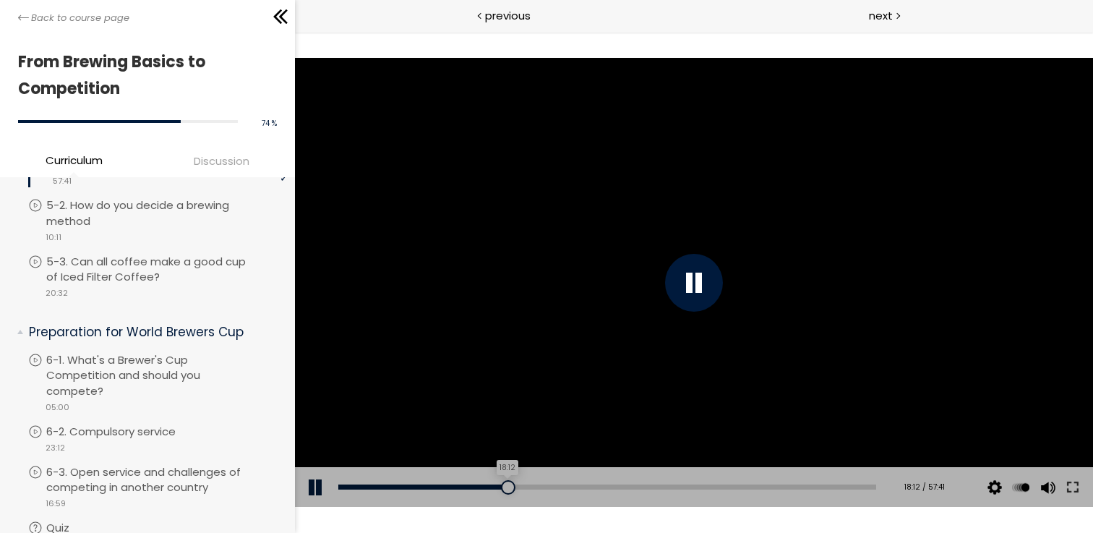
click at [501, 483] on div at bounding box center [508, 487] width 14 height 14
click at [503, 484] on div at bounding box center [506, 487] width 14 height 14
click at [501, 484] on div at bounding box center [506, 487] width 14 height 14
click at [612, 233] on div at bounding box center [694, 282] width 798 height 449
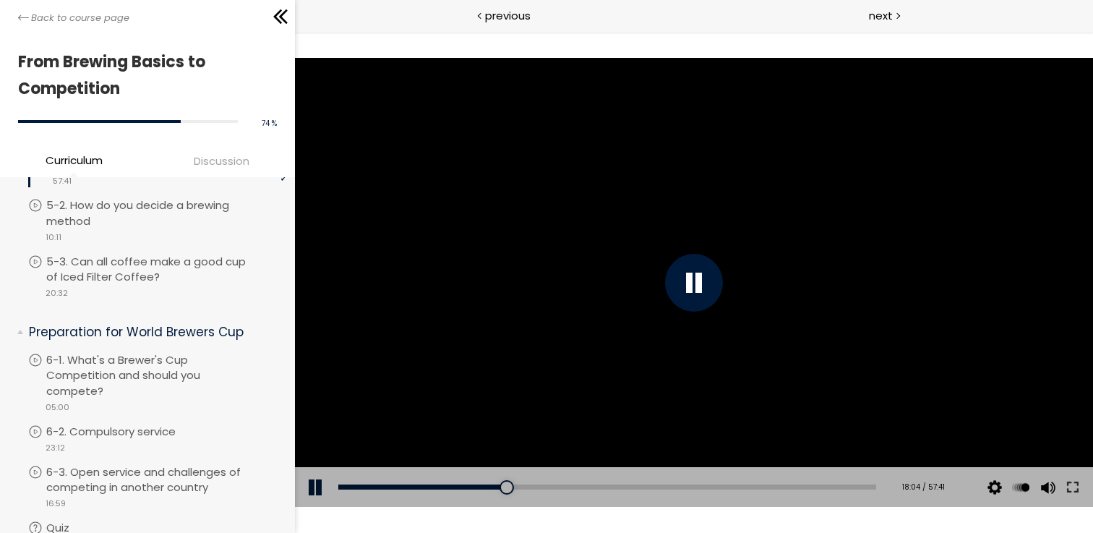
click at [612, 234] on div at bounding box center [694, 282] width 798 height 449
click at [640, 215] on div at bounding box center [694, 282] width 798 height 449
click at [639, 218] on div at bounding box center [694, 282] width 798 height 449
click at [648, 262] on div at bounding box center [694, 282] width 798 height 449
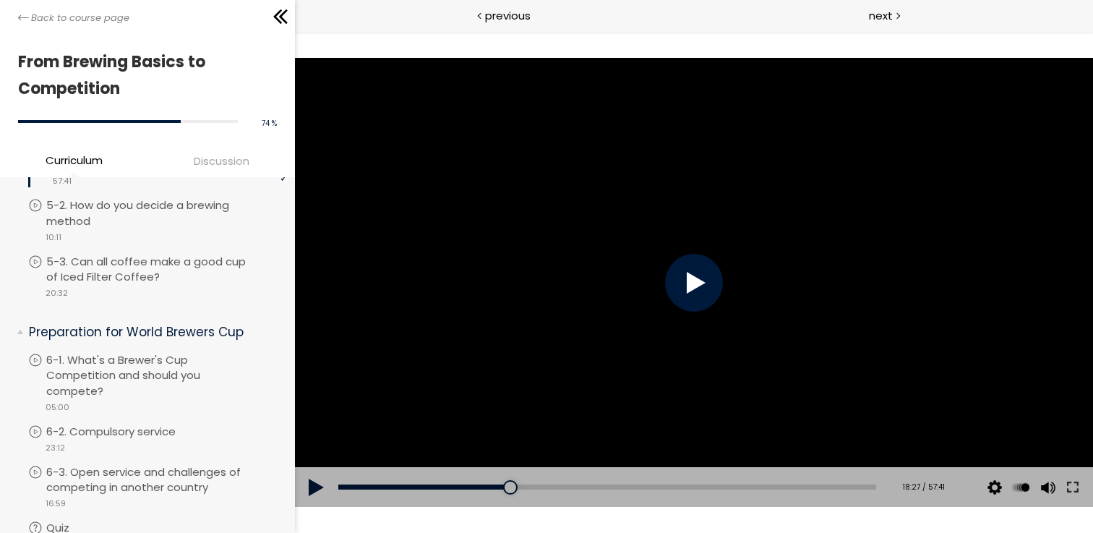
click at [648, 262] on div at bounding box center [694, 282] width 798 height 449
click at [649, 261] on div at bounding box center [694, 282] width 798 height 449
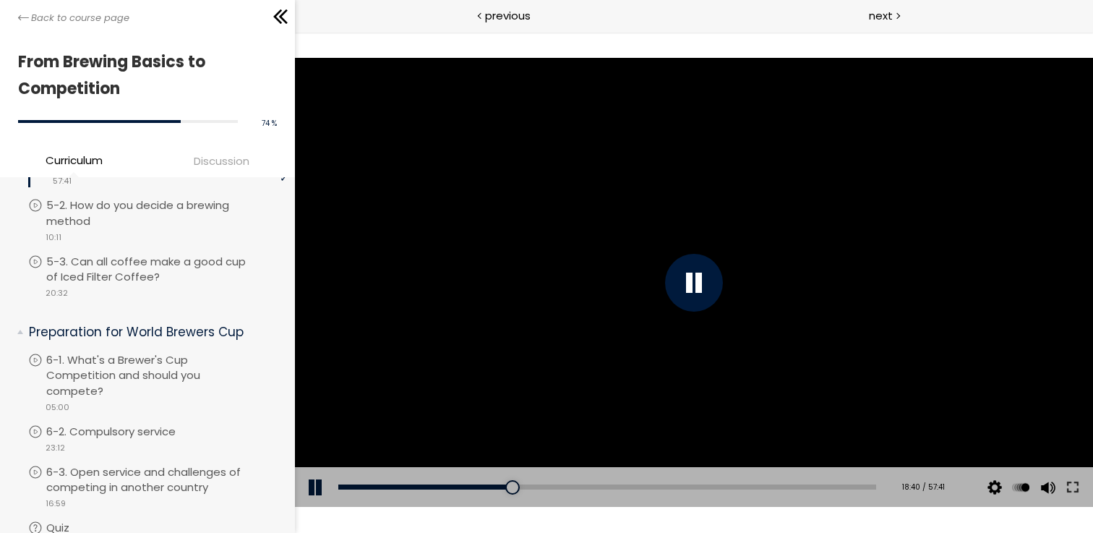
click at [593, 280] on div at bounding box center [694, 282] width 798 height 449
click at [604, 258] on div at bounding box center [694, 282] width 798 height 449
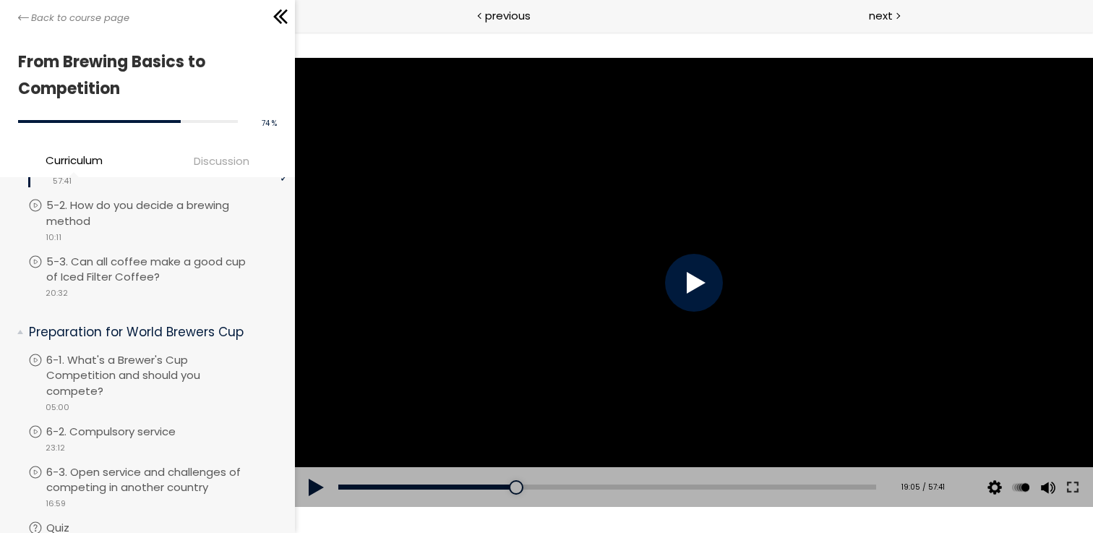
click at [604, 258] on div at bounding box center [694, 282] width 798 height 449
click at [593, 254] on div at bounding box center [694, 282] width 798 height 449
click at [592, 264] on div at bounding box center [694, 282] width 798 height 449
click at [593, 257] on div at bounding box center [694, 282] width 798 height 449
click at [549, 277] on div at bounding box center [694, 282] width 798 height 449
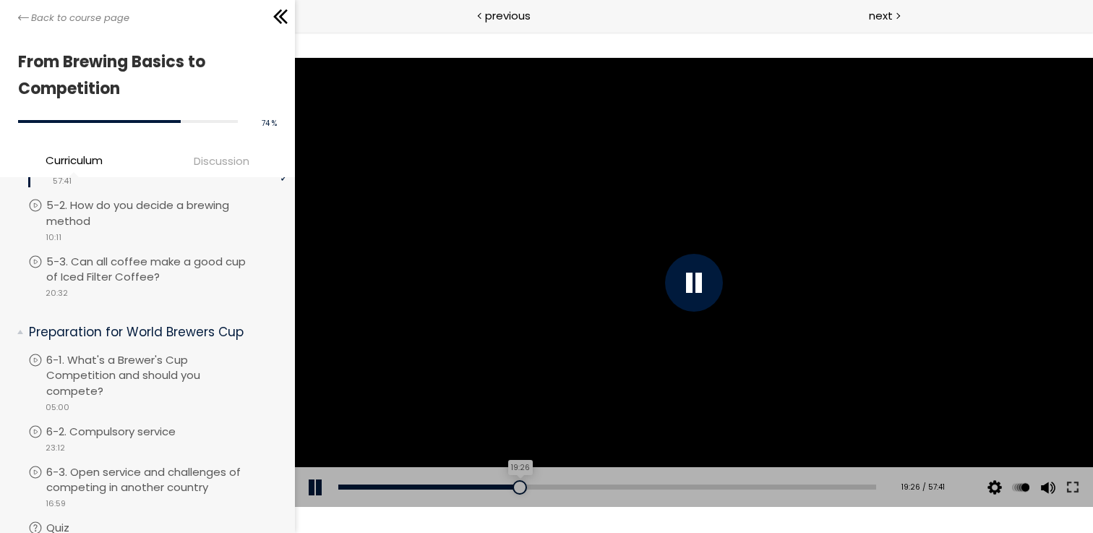
click at [512, 482] on div at bounding box center [519, 487] width 14 height 14
click at [671, 229] on div at bounding box center [694, 282] width 798 height 449
click at [628, 199] on div at bounding box center [694, 282] width 798 height 449
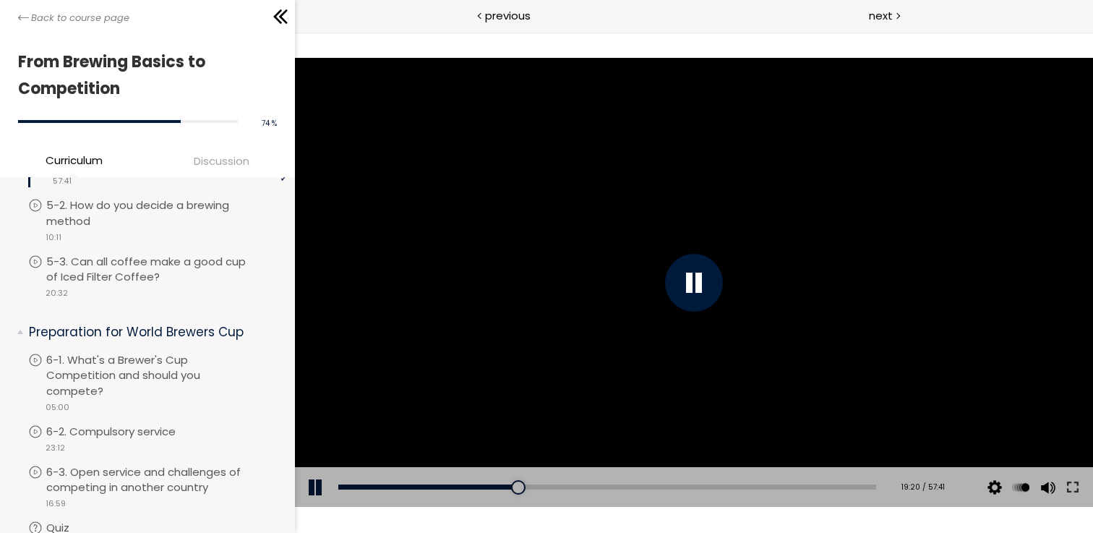
click at [607, 249] on div at bounding box center [694, 282] width 798 height 449
click at [636, 249] on div at bounding box center [694, 282] width 798 height 449
click at [638, 249] on div at bounding box center [694, 282] width 798 height 449
click at [660, 251] on div at bounding box center [694, 282] width 798 height 449
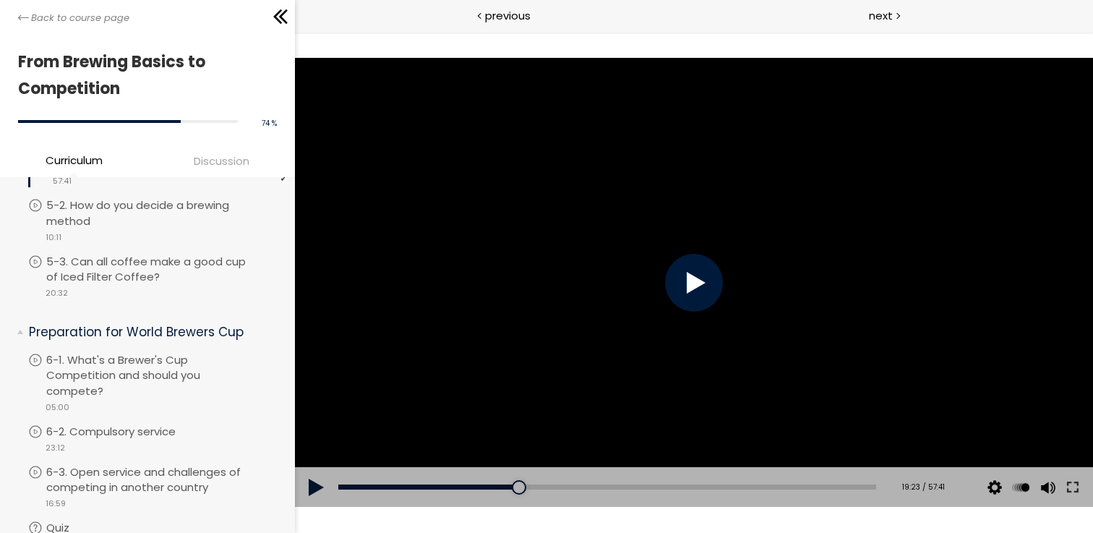
click at [658, 251] on div at bounding box center [694, 282] width 798 height 449
click at [669, 266] on div at bounding box center [694, 283] width 58 height 58
click at [666, 248] on div at bounding box center [694, 282] width 798 height 449
click at [663, 253] on div at bounding box center [694, 282] width 798 height 449
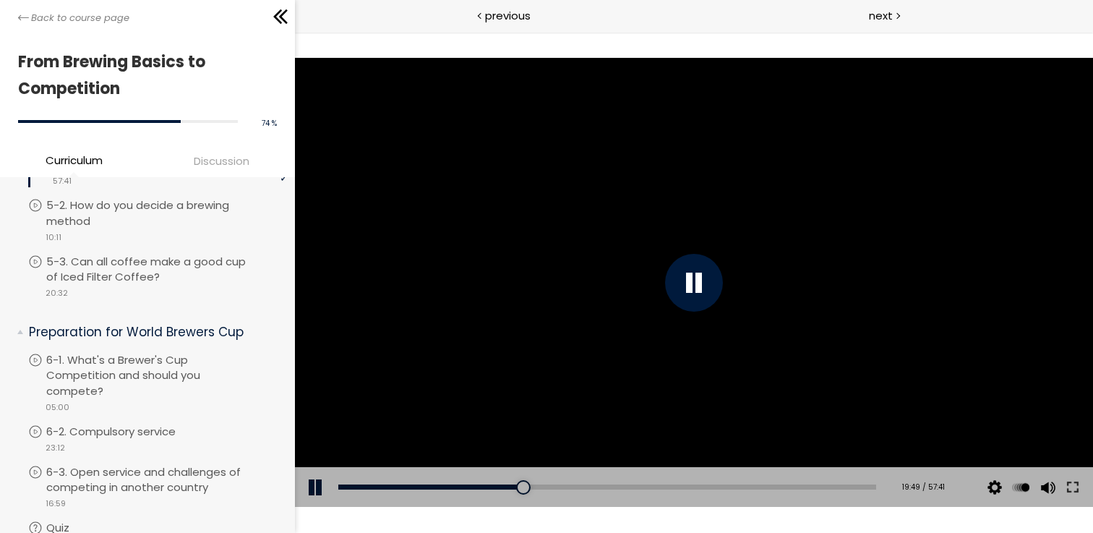
click at [671, 255] on div at bounding box center [694, 282] width 798 height 449
click at [686, 233] on div at bounding box center [694, 282] width 798 height 449
click at [687, 223] on div at bounding box center [694, 282] width 798 height 449
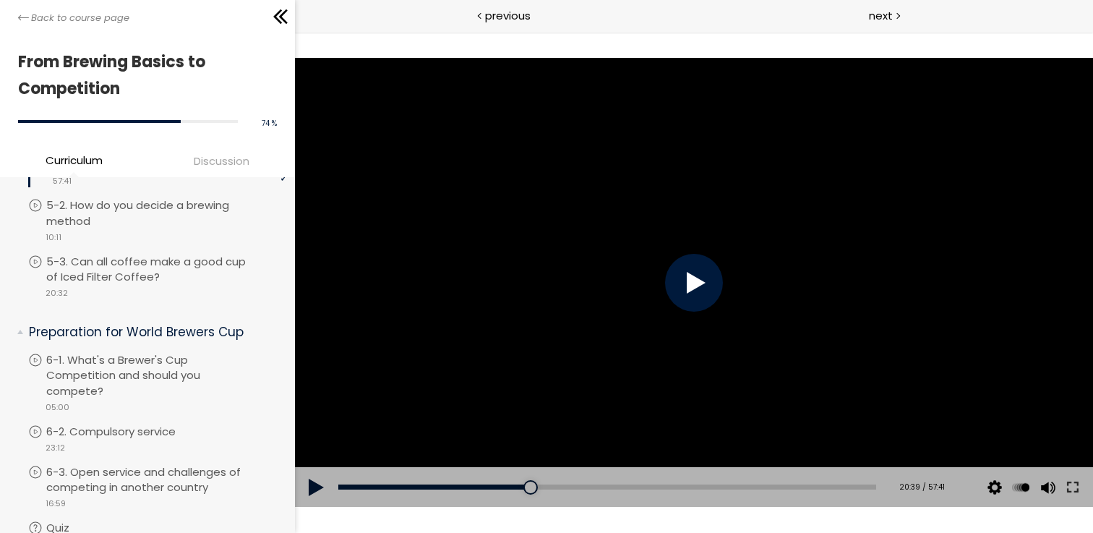
click at [687, 223] on div at bounding box center [694, 282] width 798 height 449
click at [689, 250] on div at bounding box center [694, 282] width 798 height 449
click at [691, 254] on div at bounding box center [694, 283] width 58 height 58
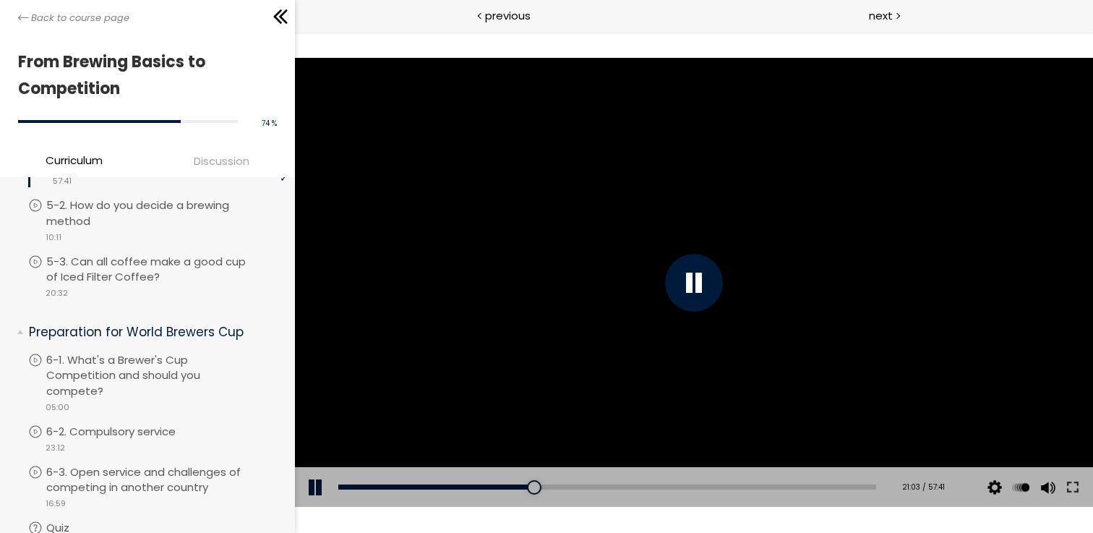
click at [692, 251] on div at bounding box center [694, 282] width 798 height 449
click at [692, 252] on div at bounding box center [694, 282] width 798 height 449
click at [685, 261] on div at bounding box center [694, 283] width 58 height 58
